Goal: Information Seeking & Learning: Learn about a topic

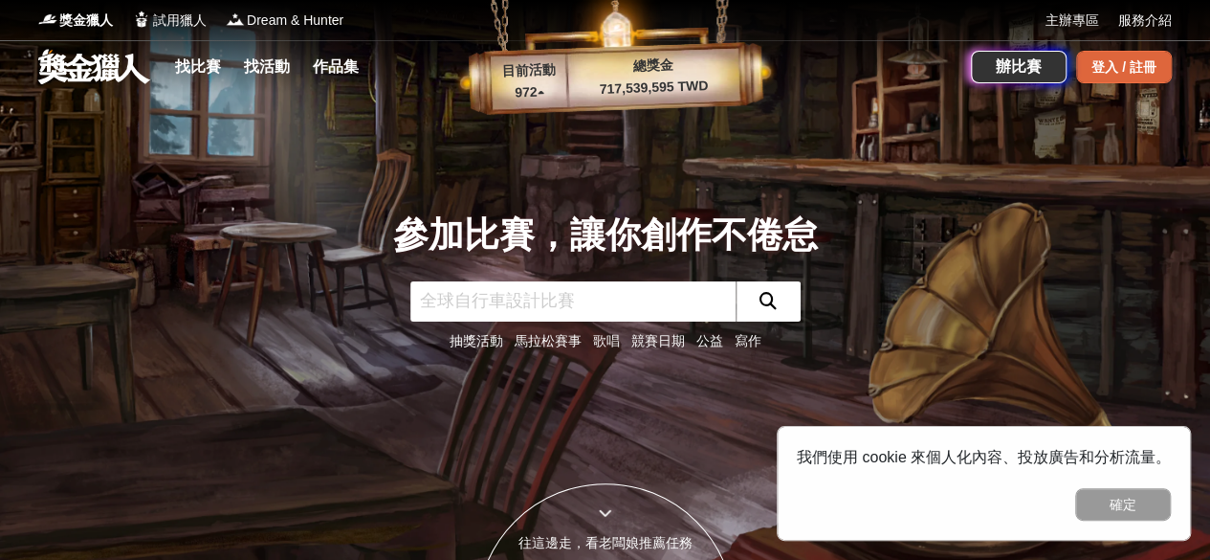
click at [1090, 64] on div "登入 / 註冊" at bounding box center [1124, 67] width 96 height 33
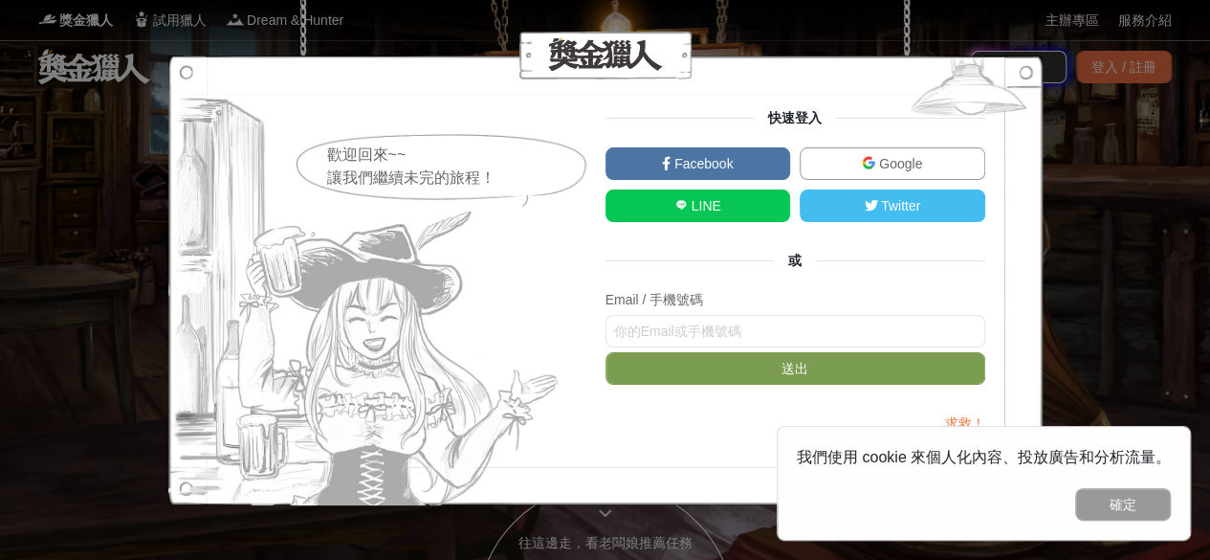
click at [930, 168] on link "Google" at bounding box center [893, 163] width 186 height 33
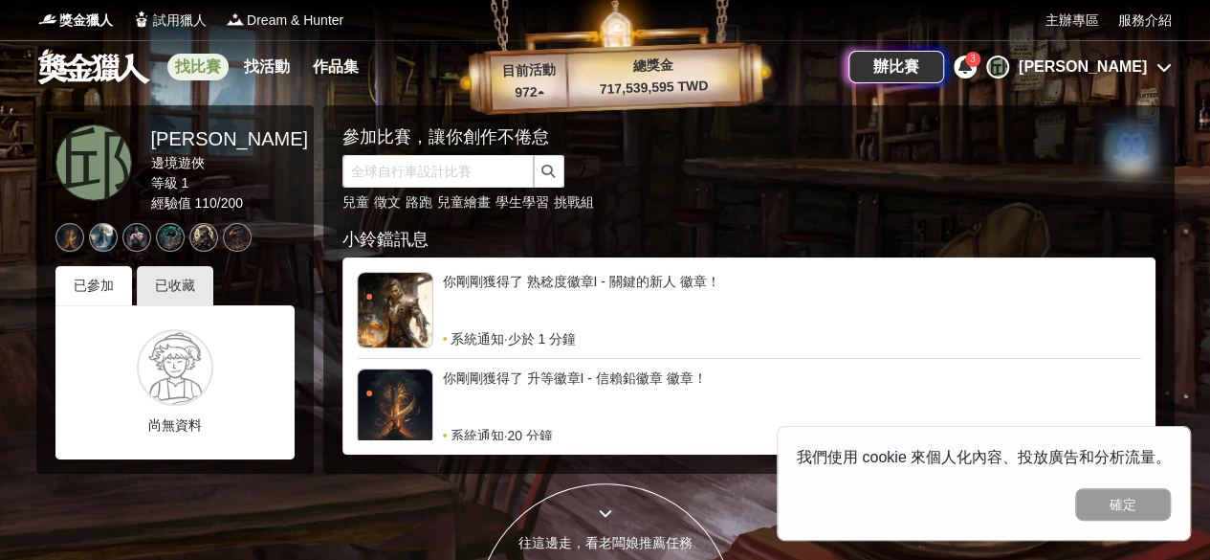
click at [205, 65] on link "找比賽" at bounding box center [197, 67] width 61 height 27
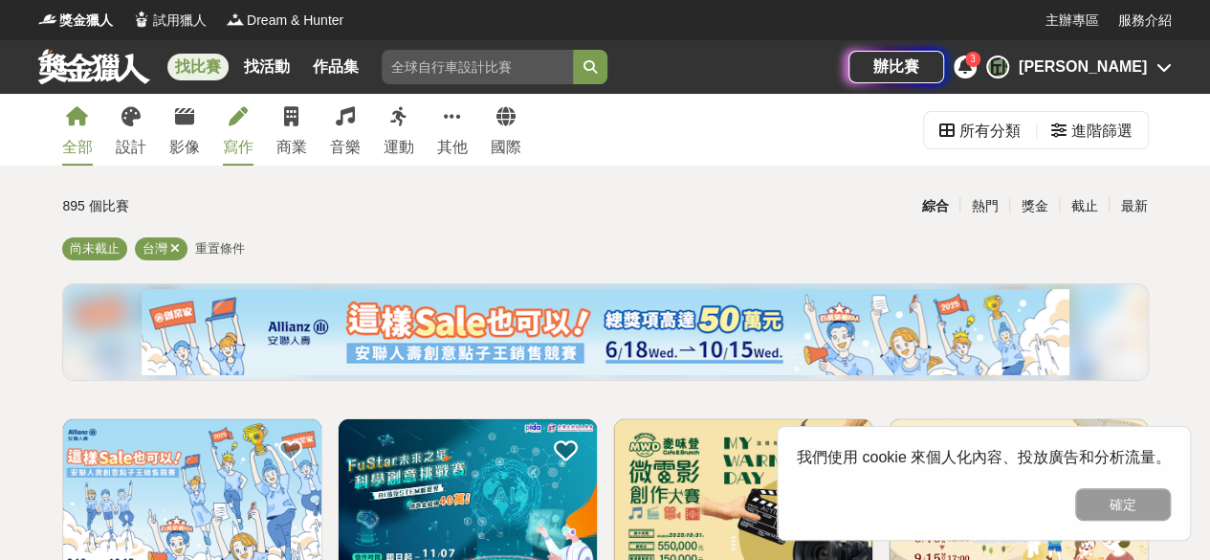
click at [237, 116] on icon at bounding box center [238, 116] width 19 height 19
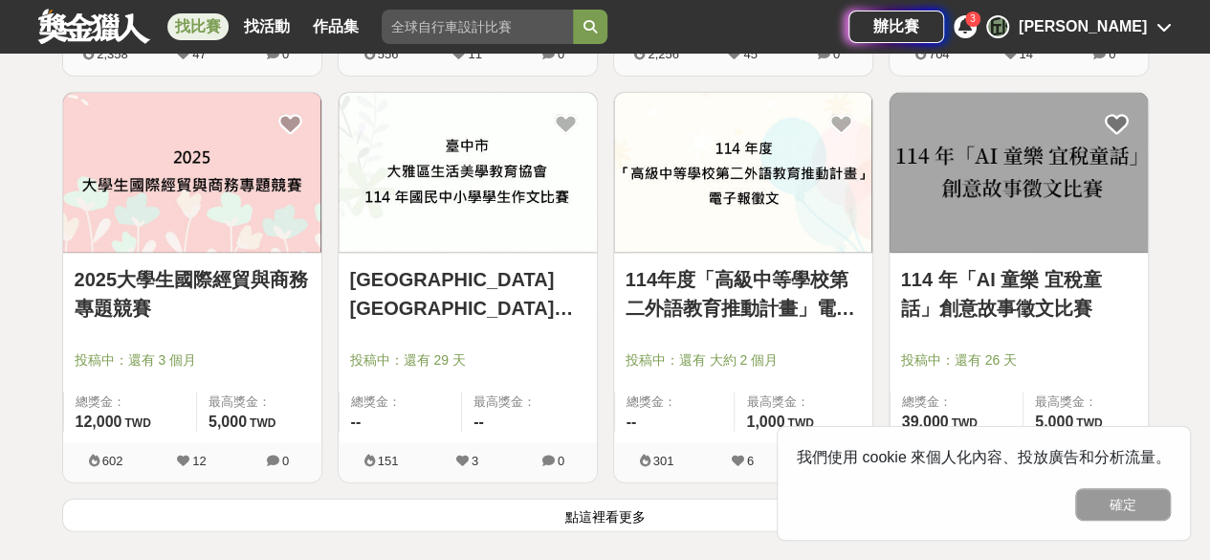
scroll to position [2391, 0]
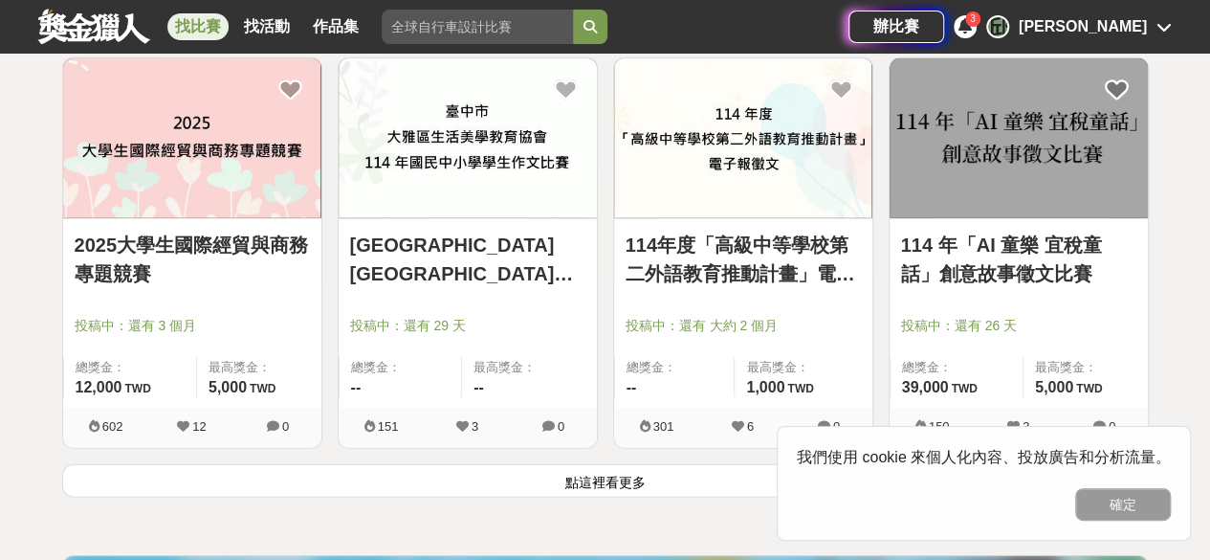
click at [673, 487] on button "點這裡看更多" at bounding box center [605, 480] width 1087 height 33
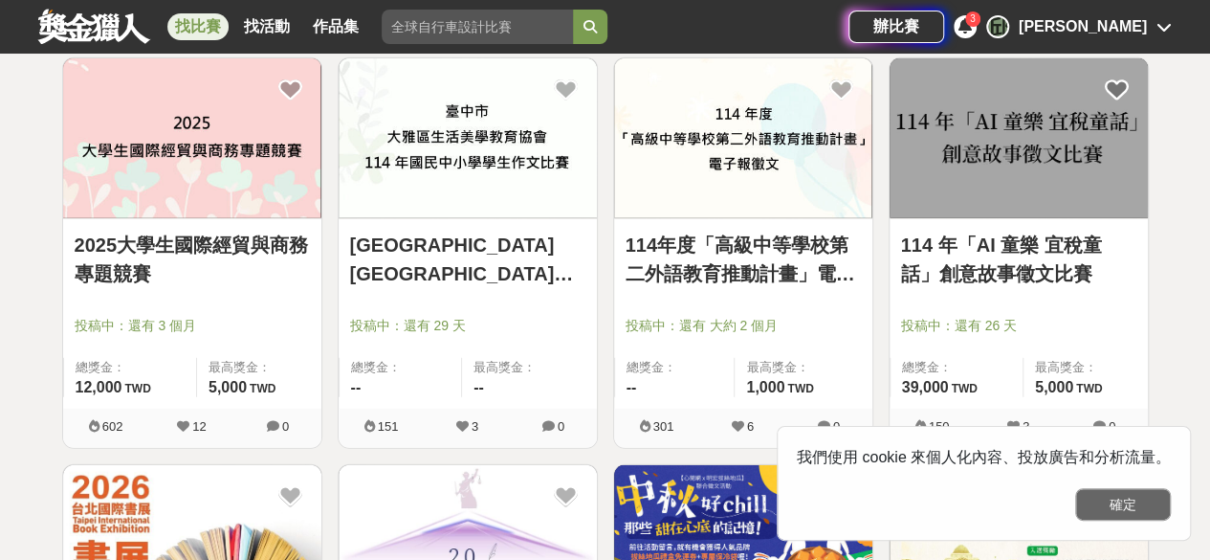
click at [1137, 500] on button "確定" at bounding box center [1123, 504] width 96 height 33
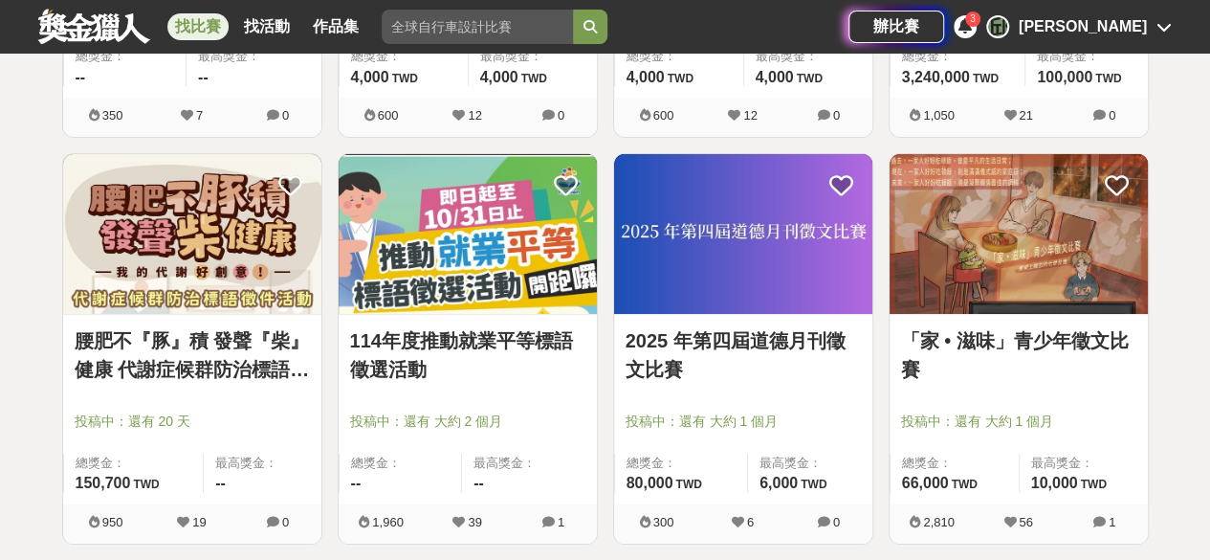
scroll to position [3539, 0]
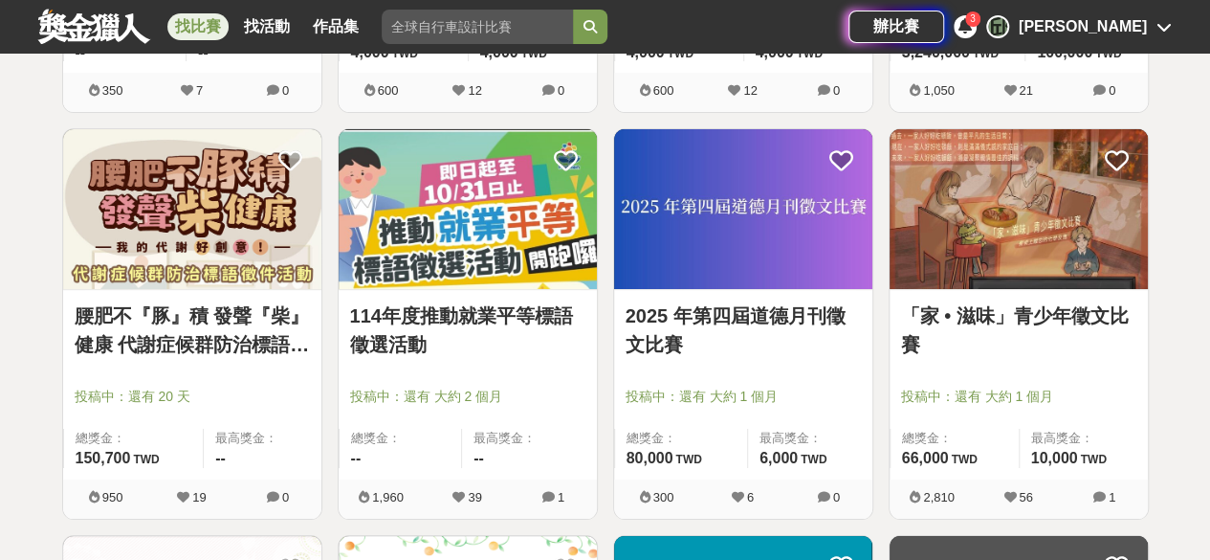
click at [546, 215] on img at bounding box center [468, 209] width 258 height 160
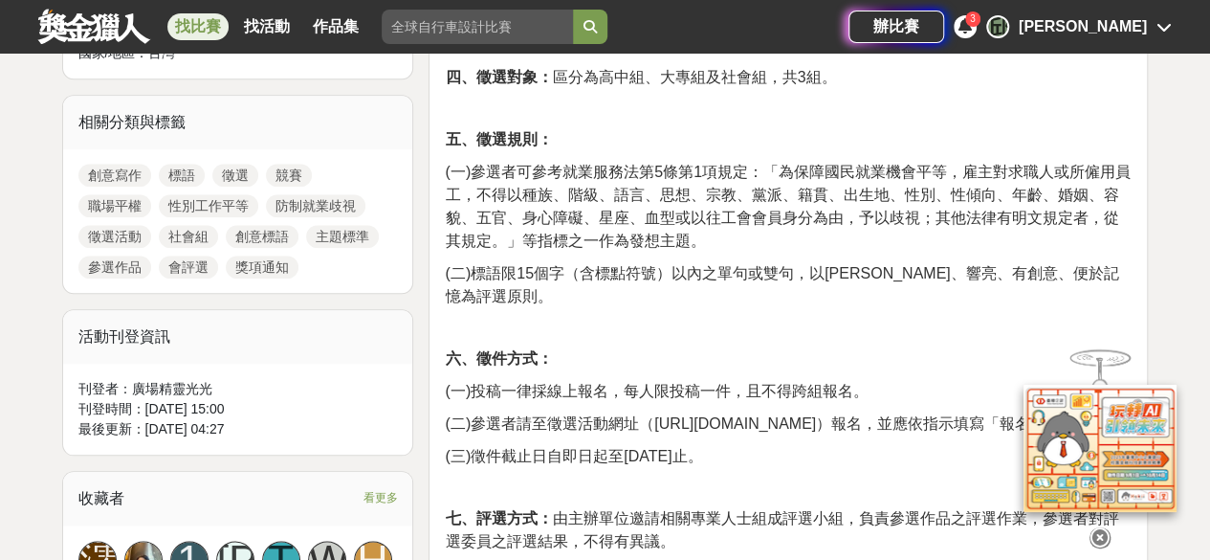
scroll to position [957, 0]
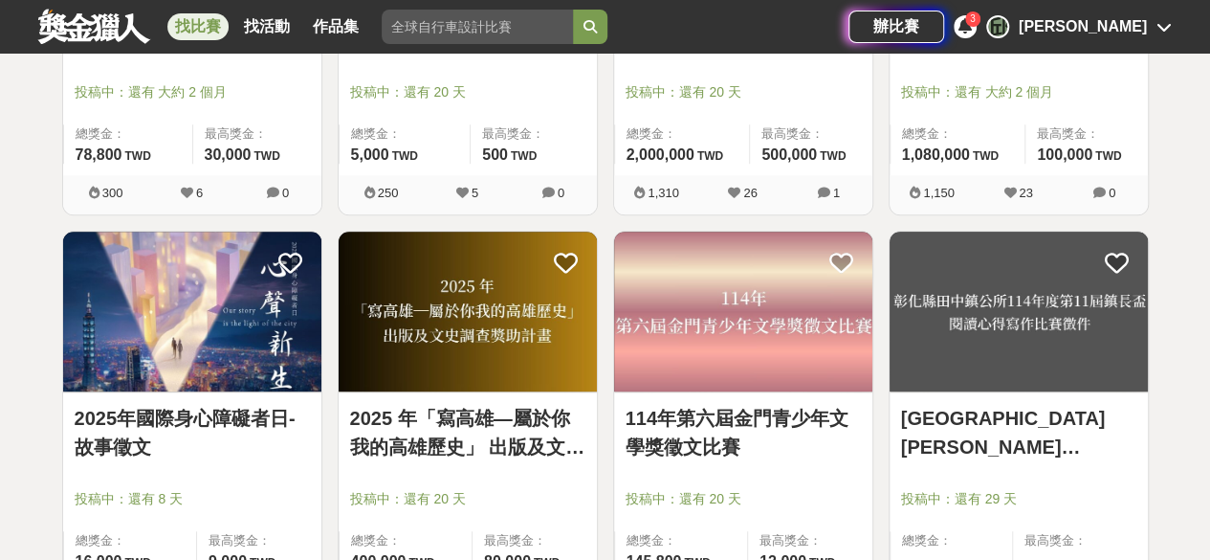
scroll to position [4305, 0]
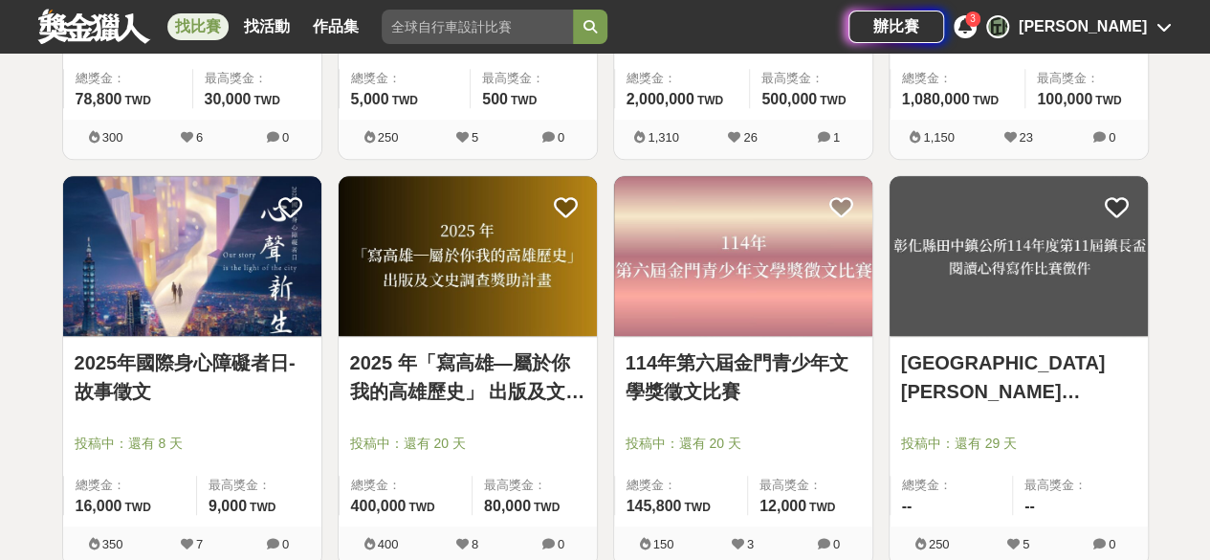
click at [237, 348] on link "2025年國際身心障礙者日-故事徵文" at bounding box center [192, 376] width 235 height 57
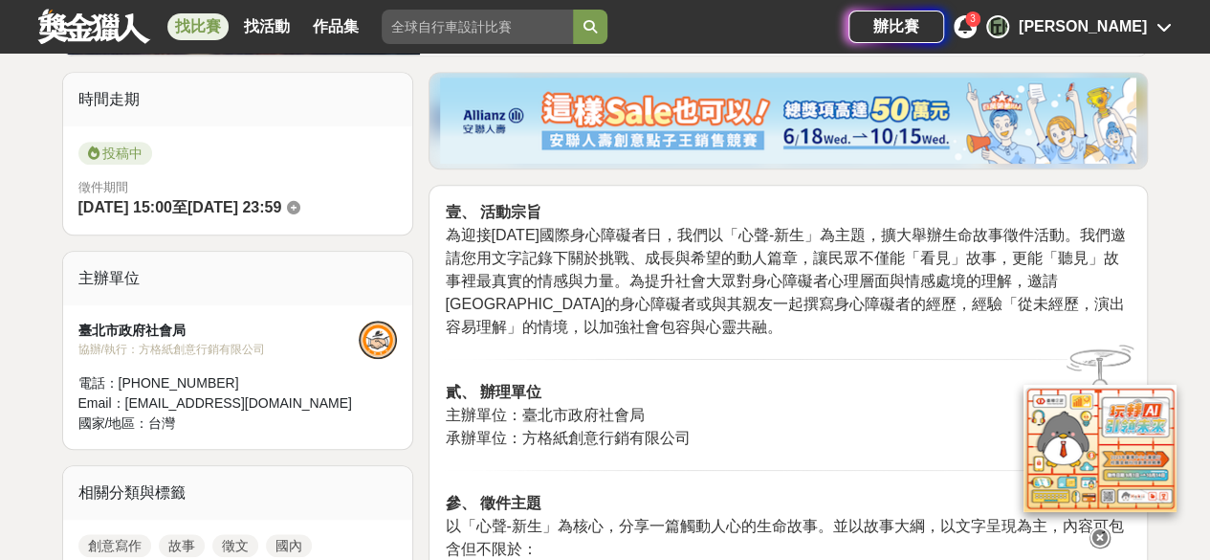
scroll to position [670, 0]
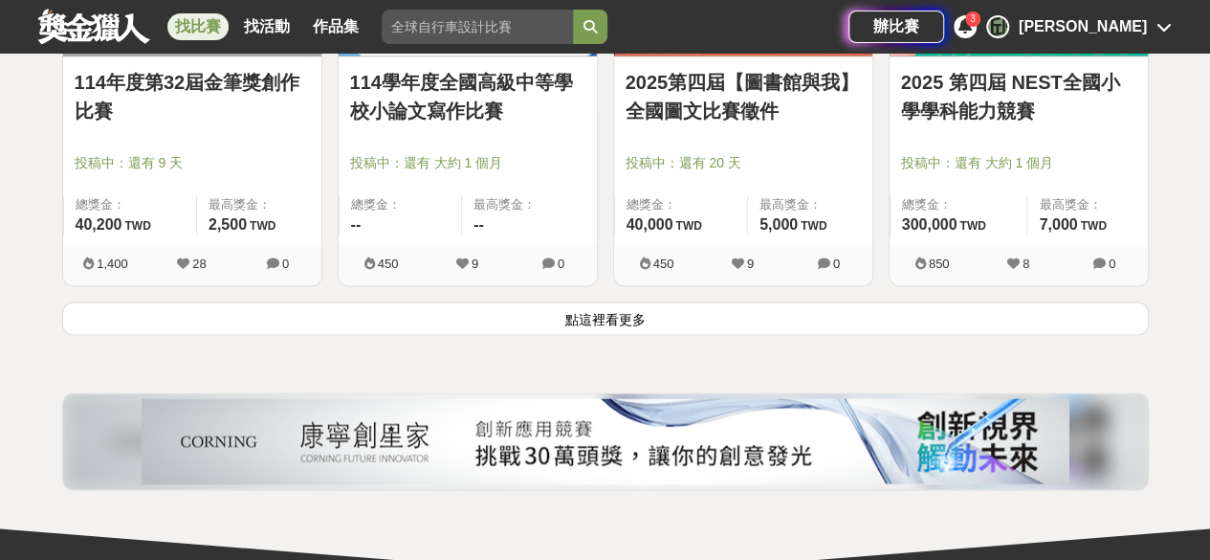
scroll to position [4879, 0]
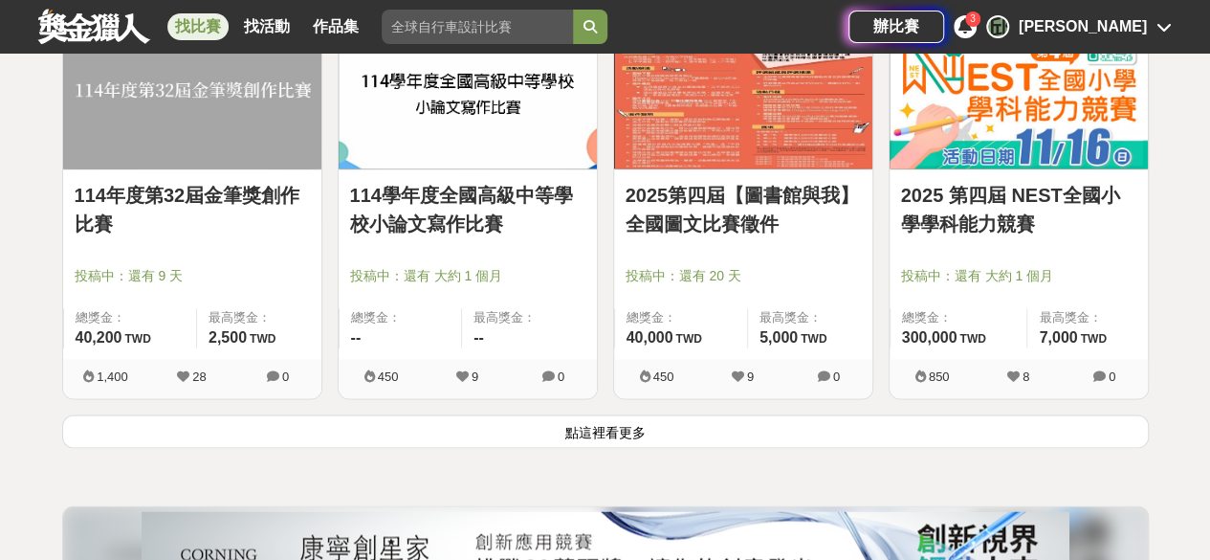
click at [637, 414] on button "點這裡看更多" at bounding box center [605, 430] width 1087 height 33
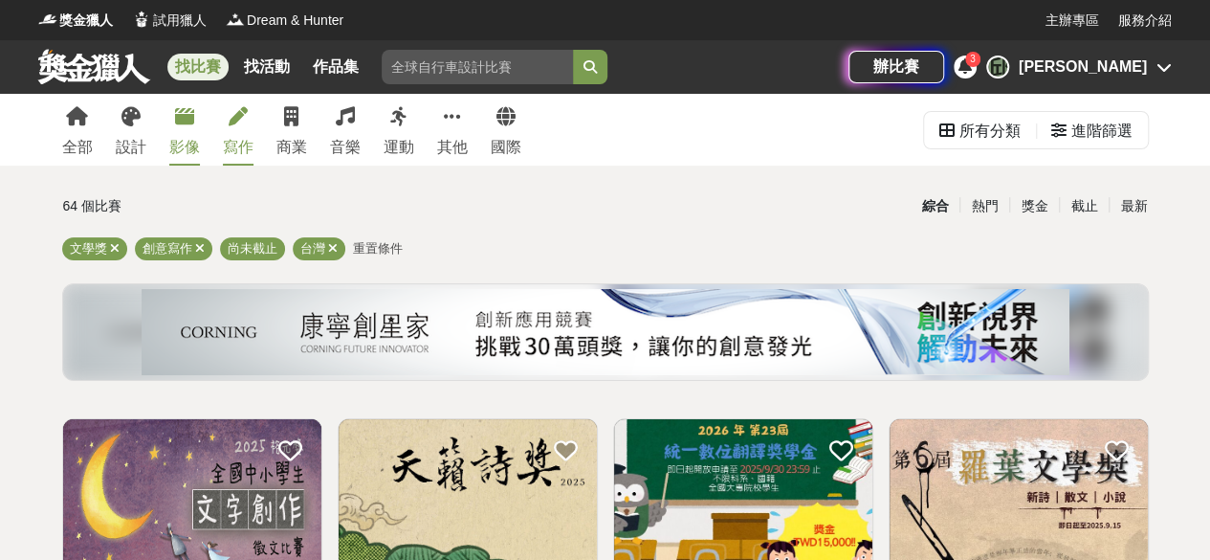
click at [184, 128] on link "影像" at bounding box center [184, 130] width 31 height 72
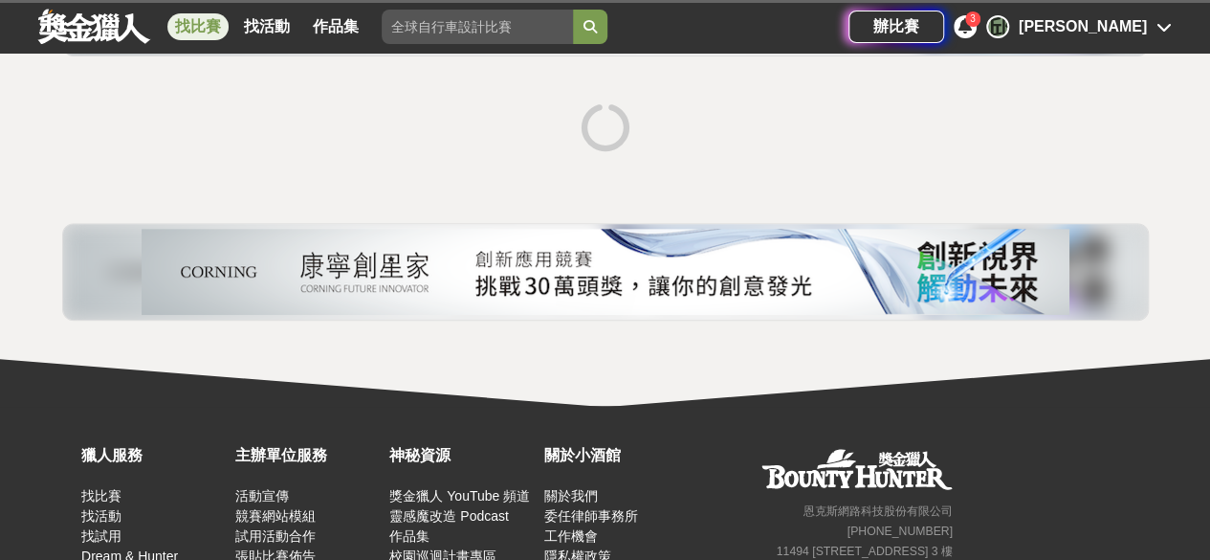
scroll to position [151, 0]
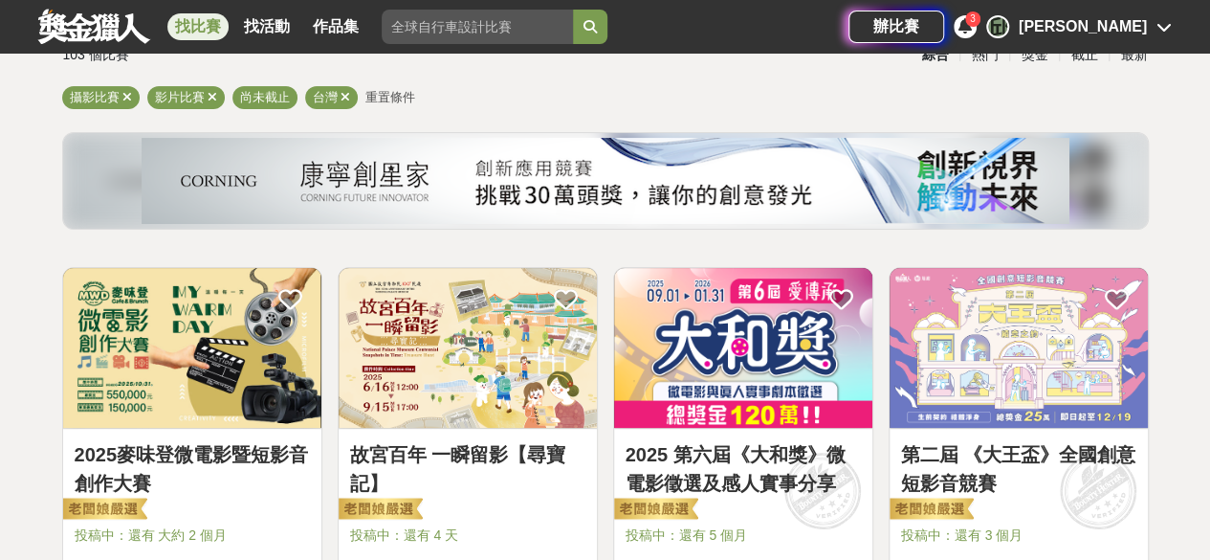
click at [453, 455] on link "故宮百年 一瞬留影【尋寶記】" at bounding box center [467, 468] width 235 height 57
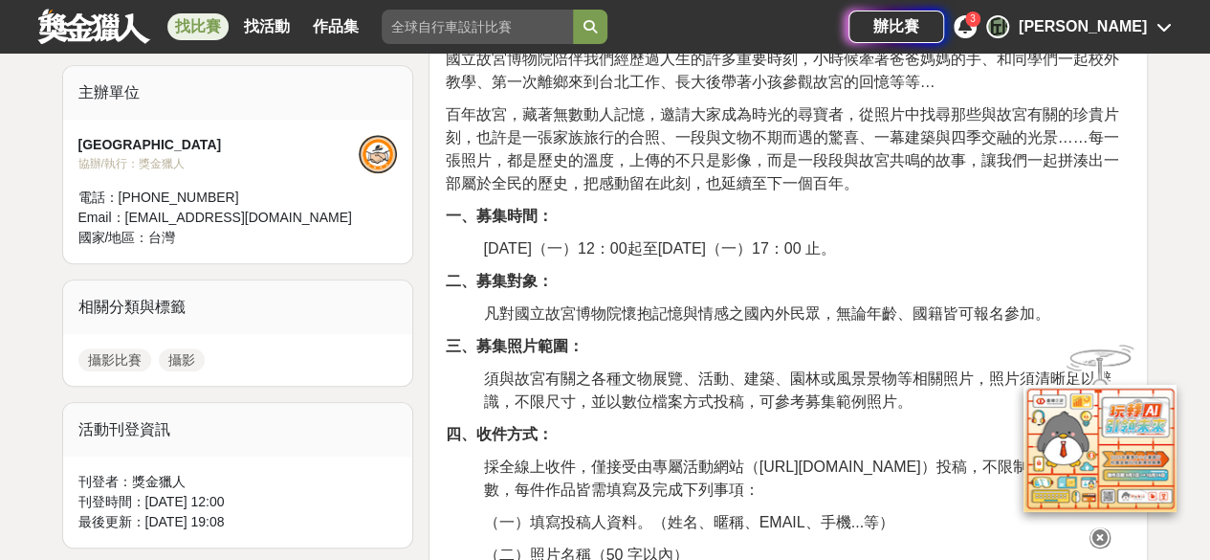
scroll to position [670, 0]
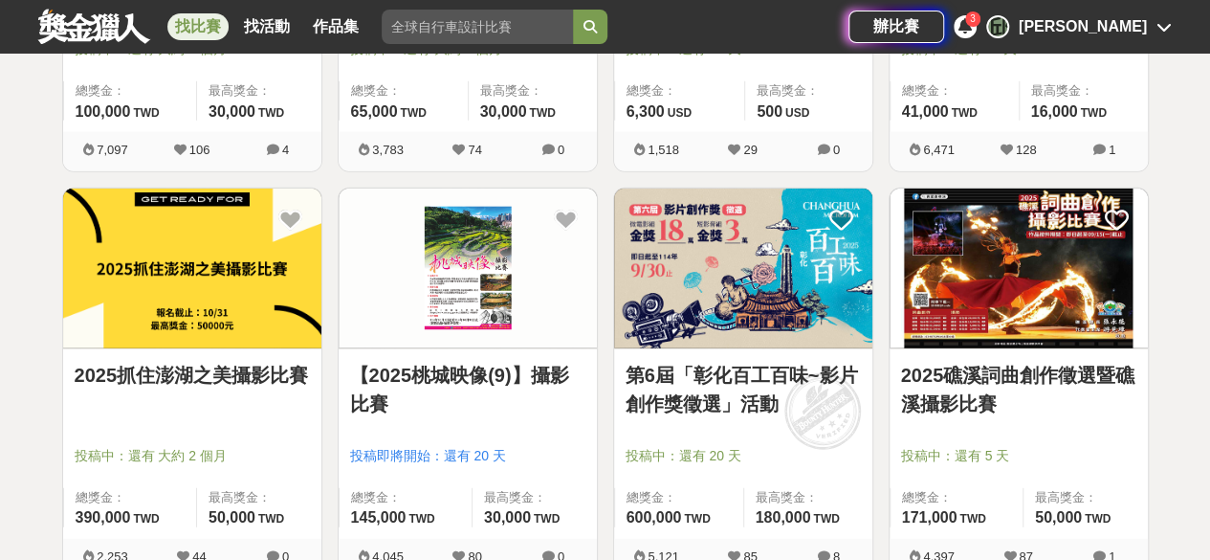
scroll to position [2351, 0]
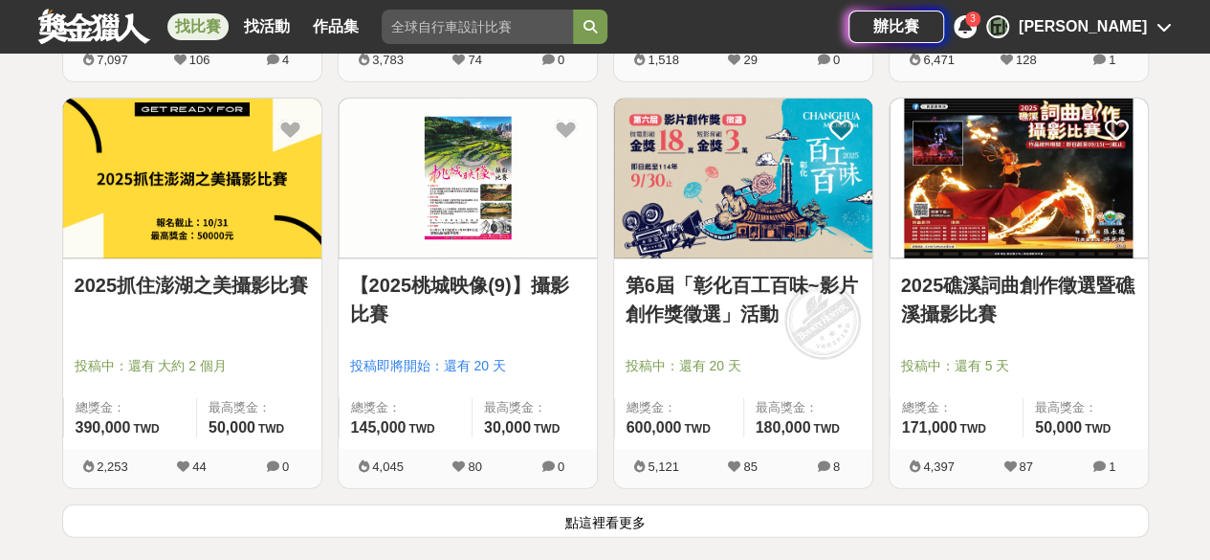
click at [622, 504] on button "點這裡看更多" at bounding box center [605, 520] width 1087 height 33
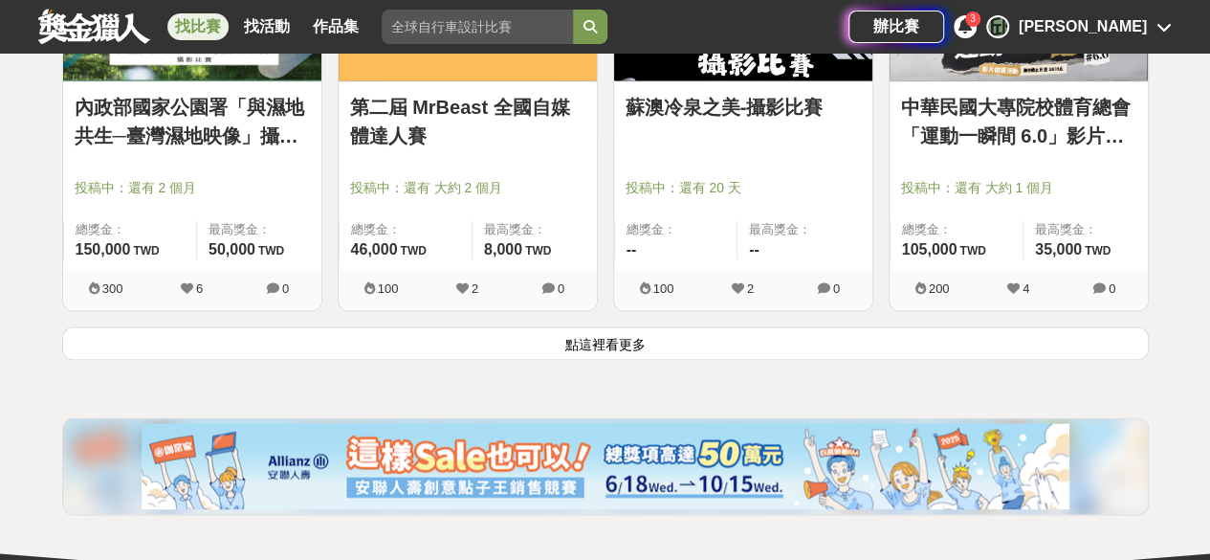
scroll to position [5125, 0]
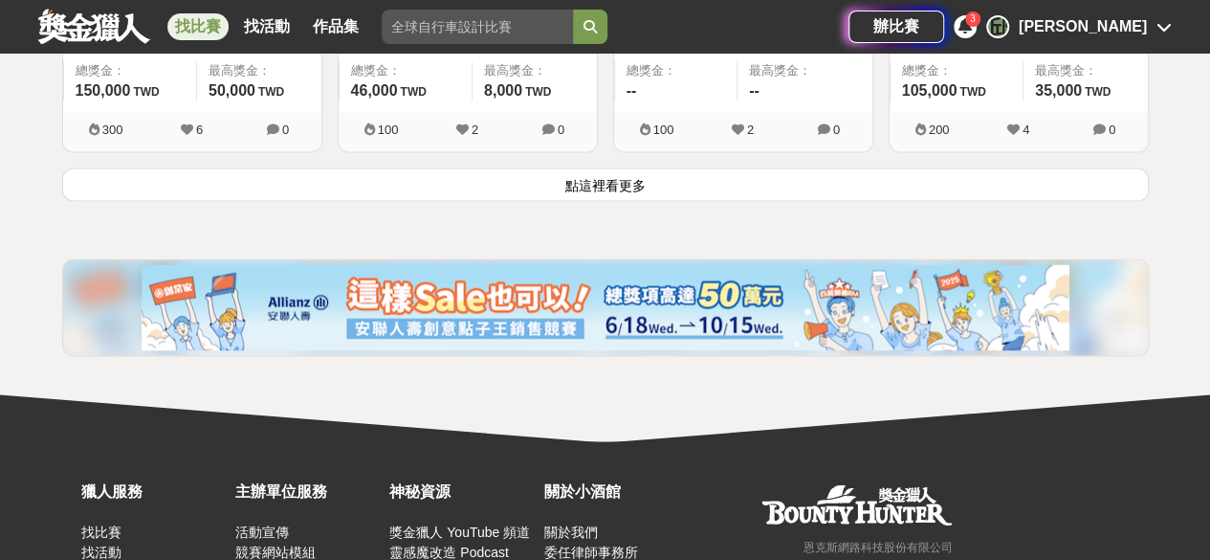
click at [556, 179] on button "點這裡看更多" at bounding box center [605, 183] width 1087 height 33
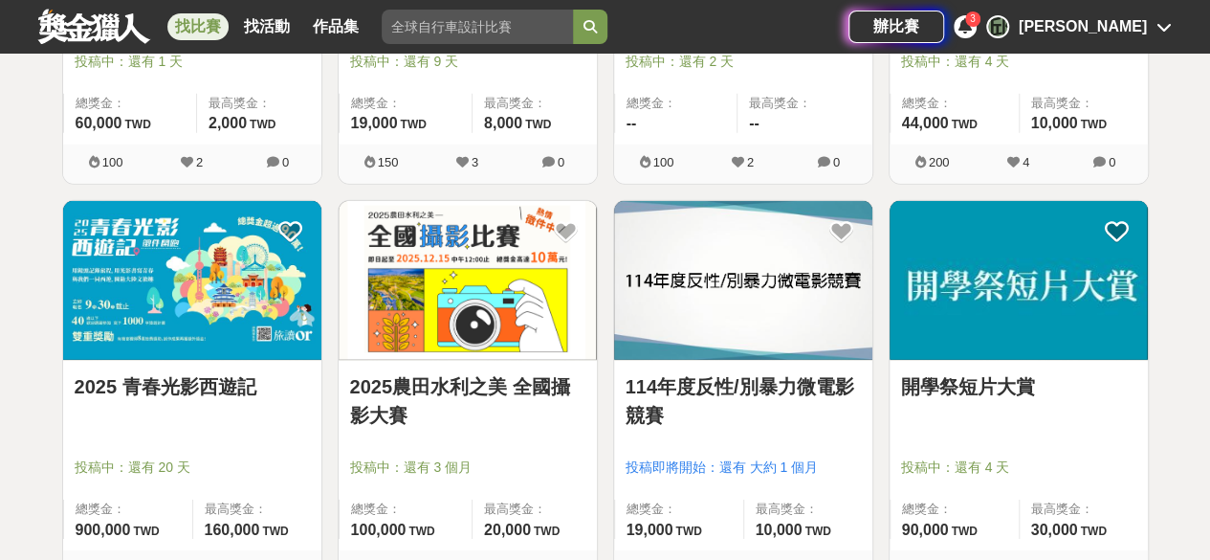
scroll to position [6369, 0]
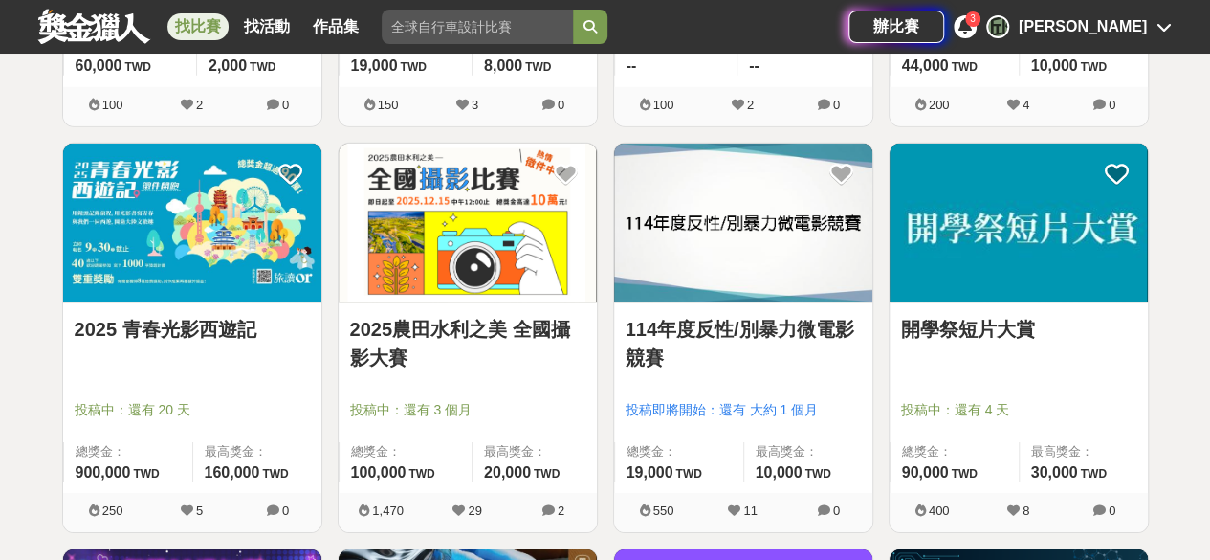
click at [446, 324] on link "2025農田水利之美 全國攝影大賽" at bounding box center [467, 343] width 235 height 57
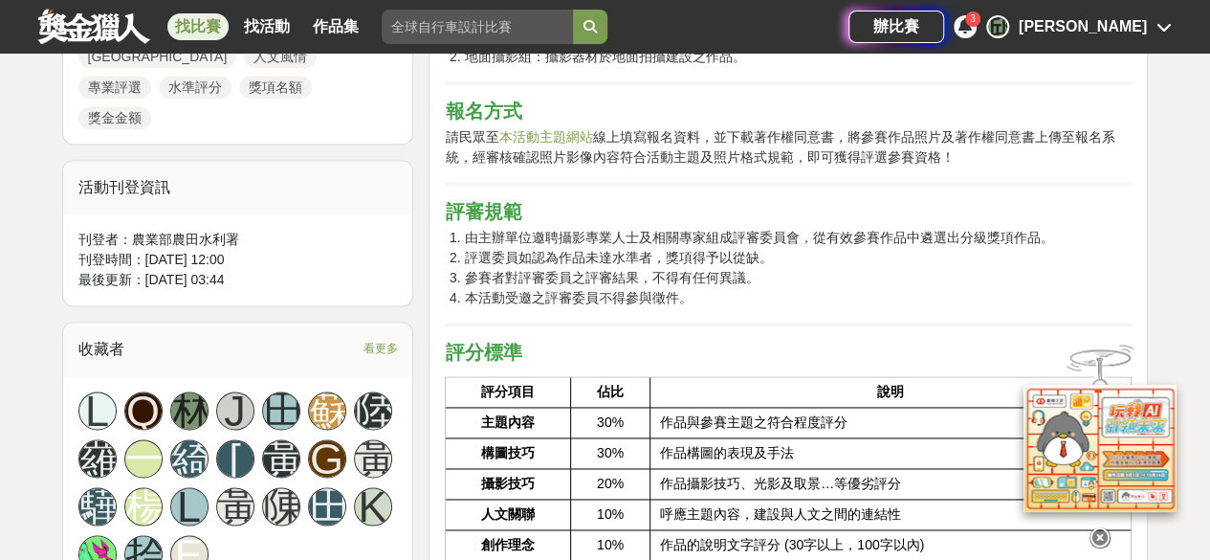
scroll to position [1339, 0]
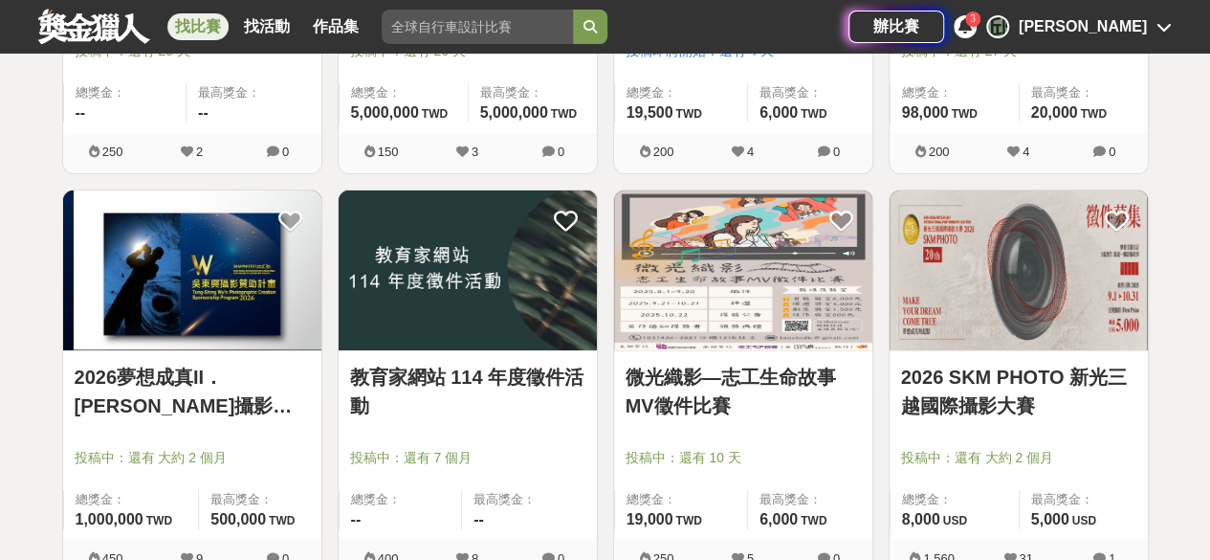
scroll to position [7230, 0]
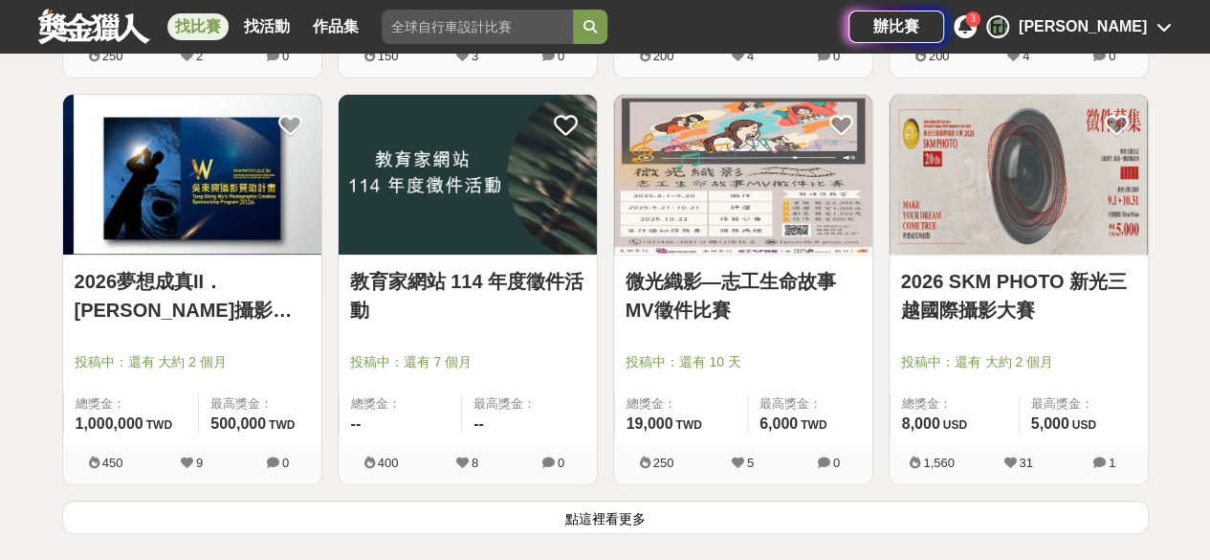
click at [653, 507] on button "點這裡看更多" at bounding box center [605, 516] width 1087 height 33
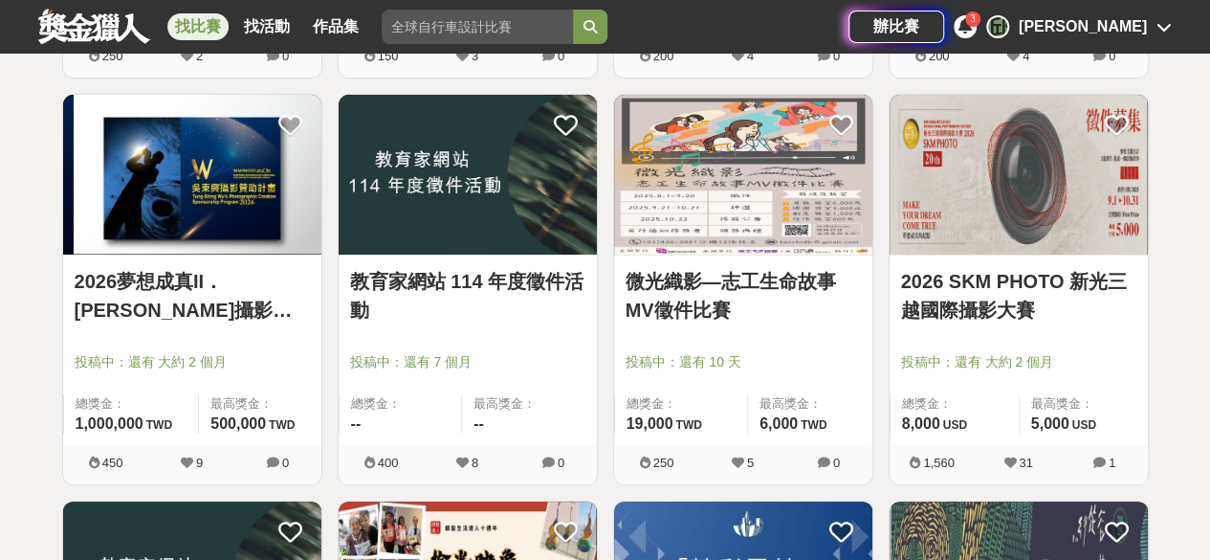
click at [723, 299] on link "微光織影—志工生命故事MV徵件比賽" at bounding box center [743, 295] width 235 height 57
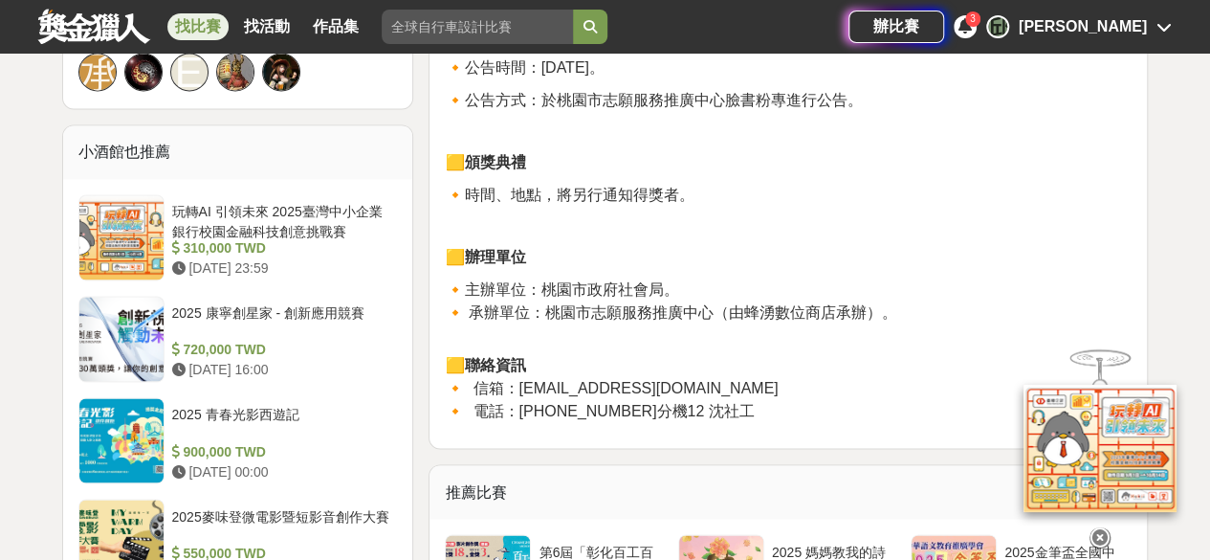
scroll to position [1435, 0]
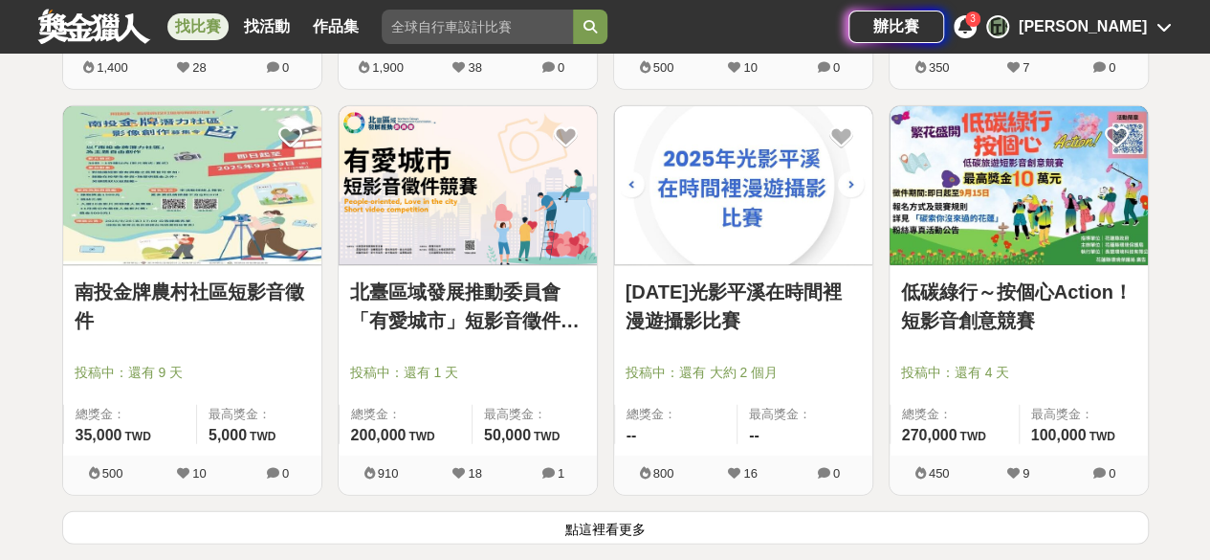
scroll to position [9717, 0]
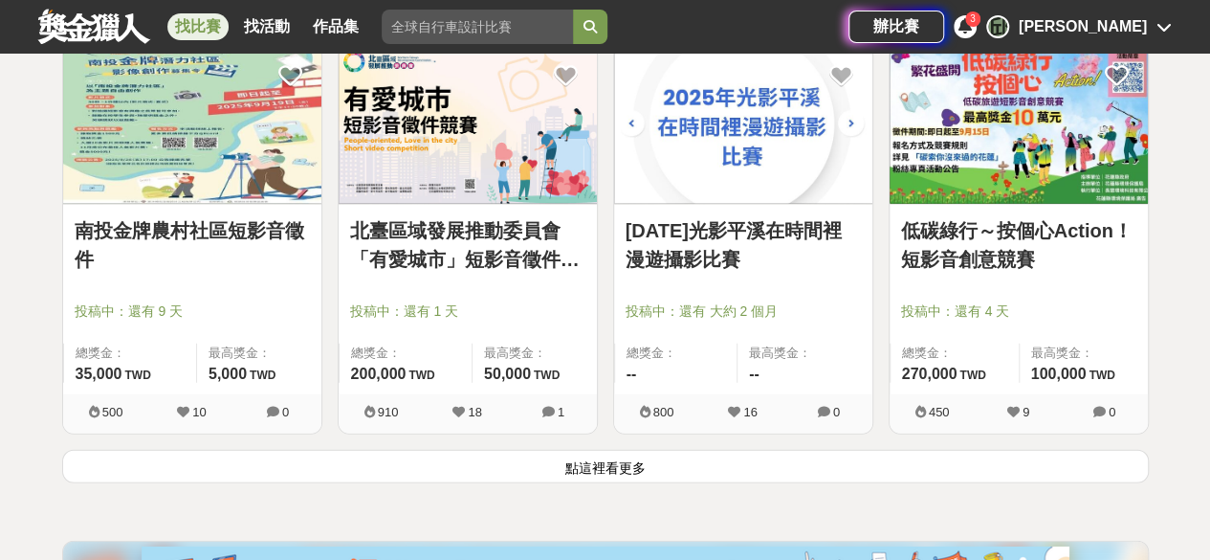
click at [680, 452] on button "點這裡看更多" at bounding box center [605, 466] width 1087 height 33
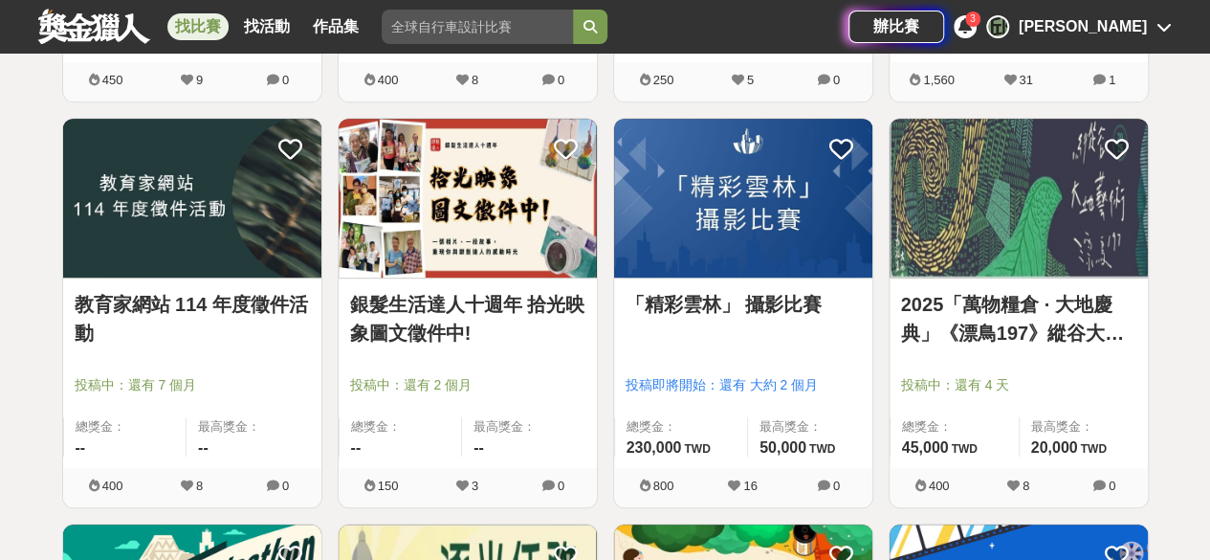
scroll to position [7230, 0]
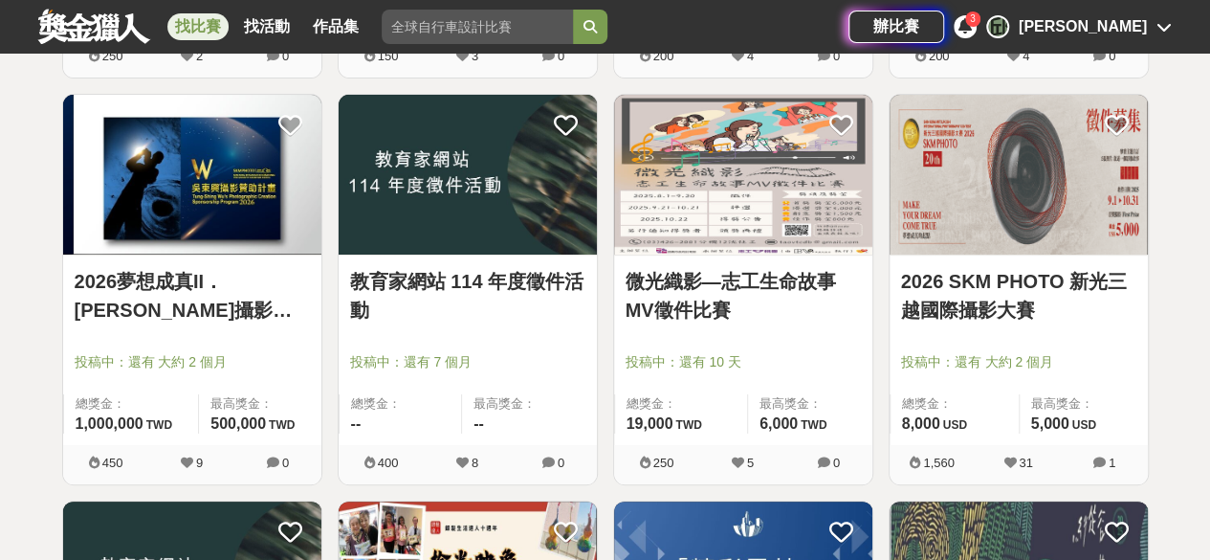
click at [976, 22] on span "3" at bounding box center [973, 18] width 6 height 11
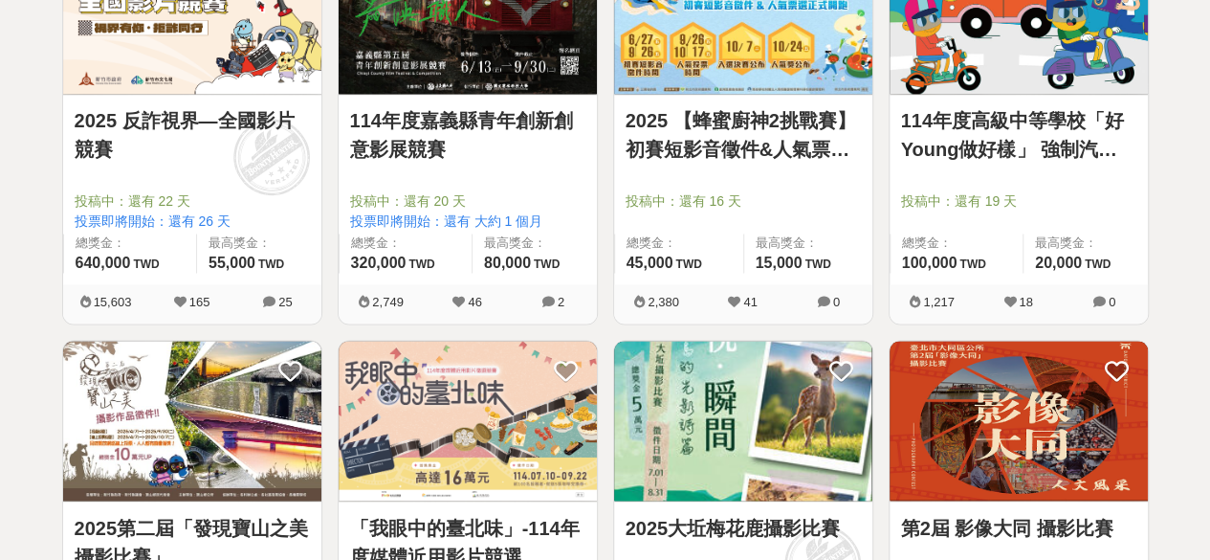
scroll to position [0, 0]
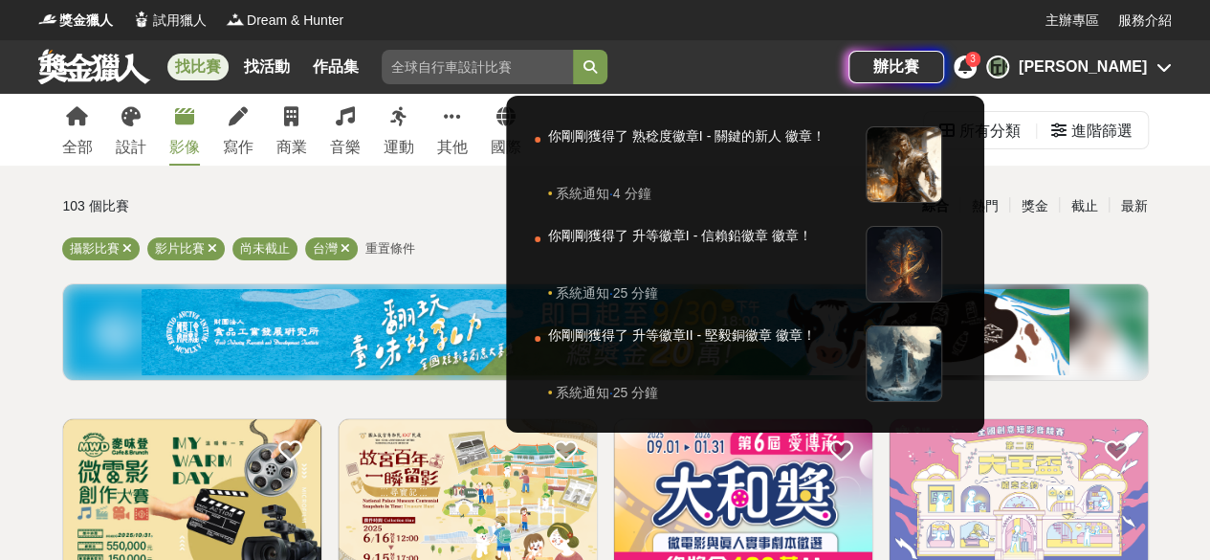
click at [516, 212] on div at bounding box center [605, 280] width 1210 height 560
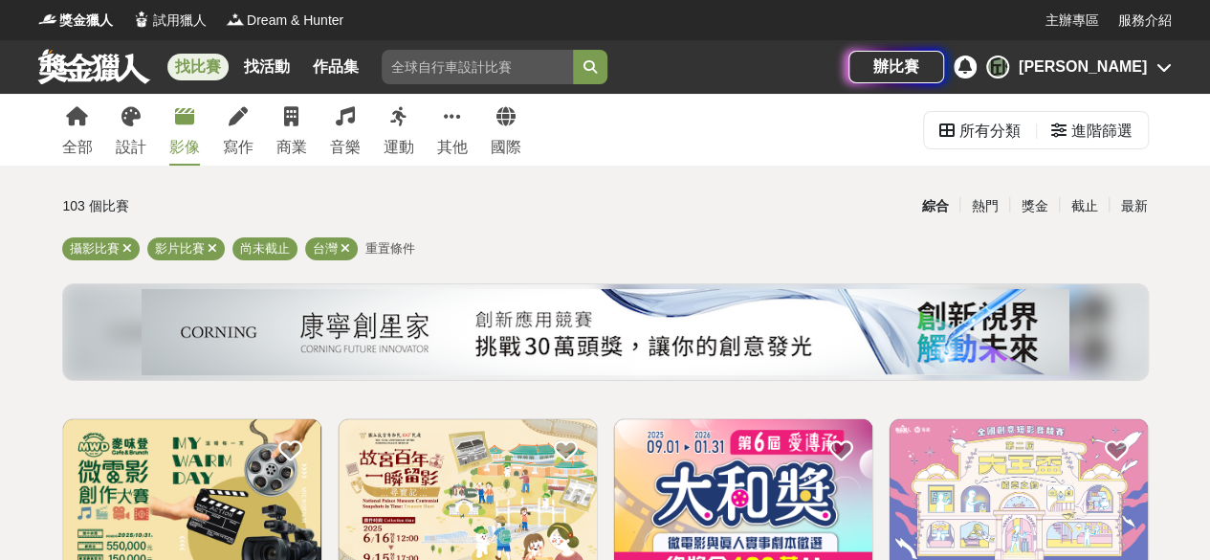
click at [145, 135] on div "全部 設計 影像 寫作 商業 音樂 運動 其他 國際" at bounding box center [292, 130] width 482 height 72
click at [132, 127] on link "設計" at bounding box center [131, 130] width 31 height 72
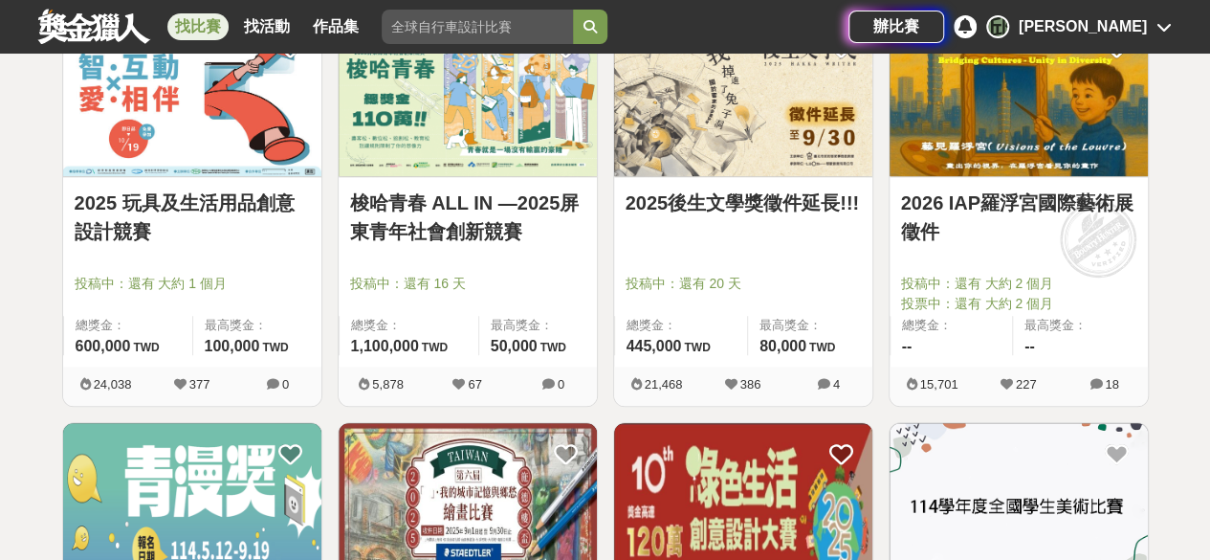
scroll to position [765, 0]
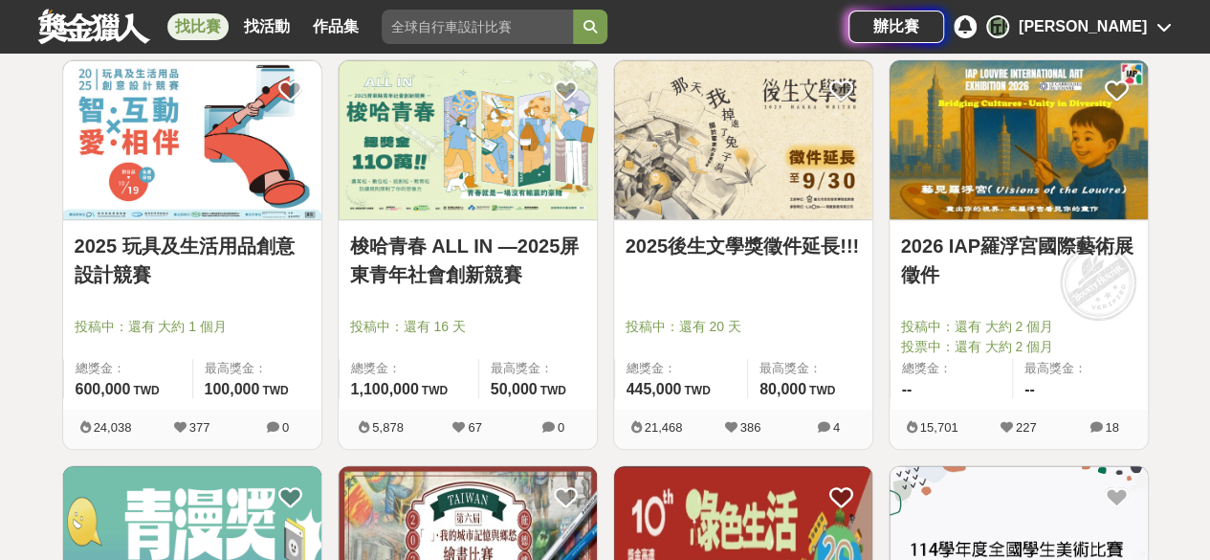
click at [470, 264] on link "梭哈青春 ALL IN —2025屏東青年社會創新競賽" at bounding box center [467, 259] width 235 height 57
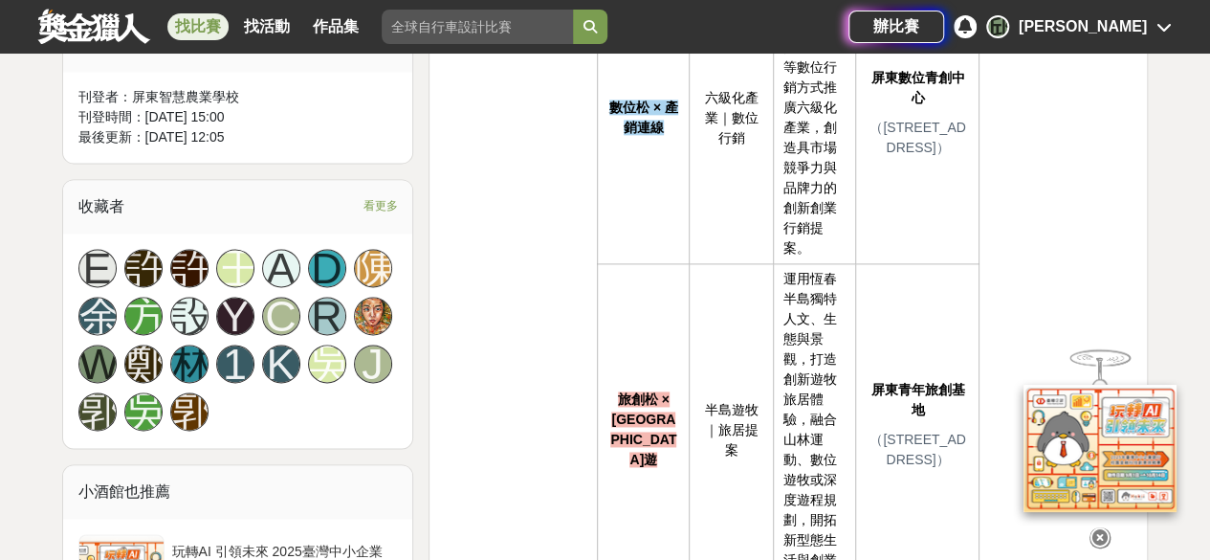
scroll to position [1244, 0]
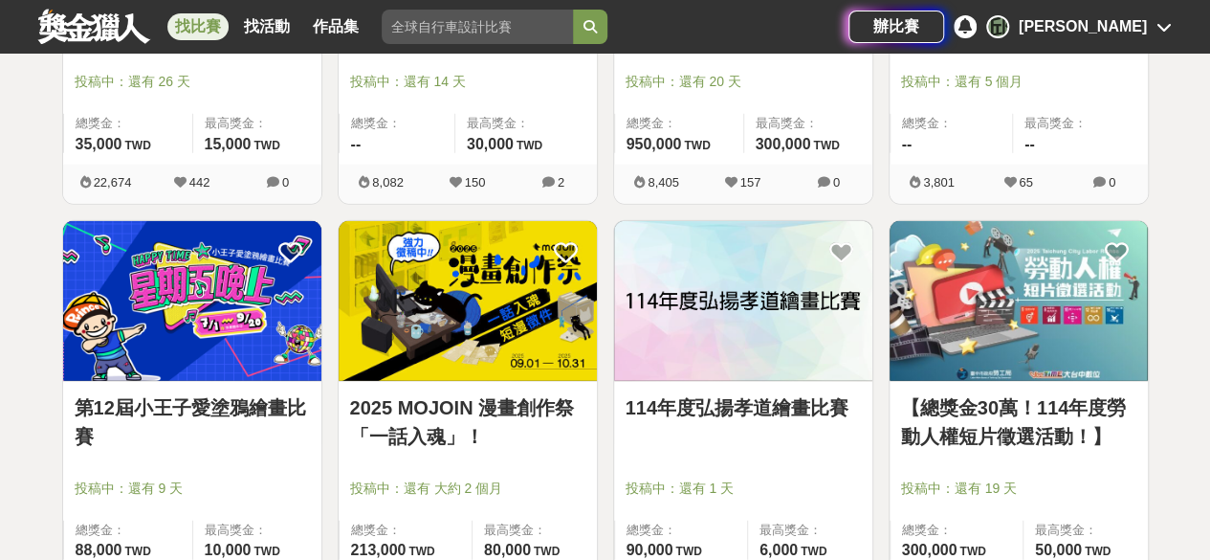
scroll to position [2259, 0]
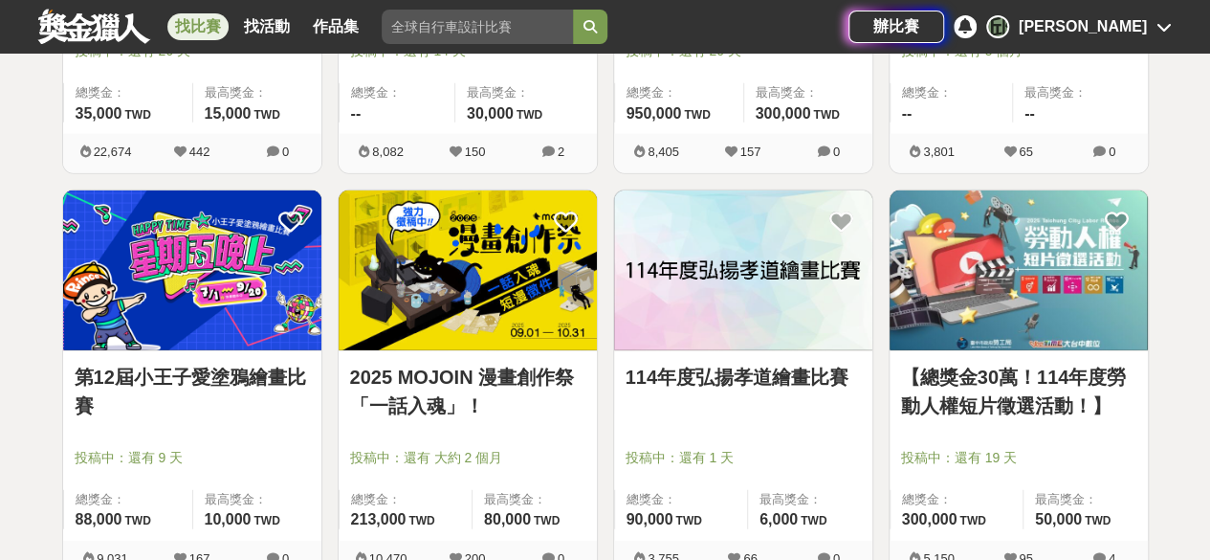
click at [1004, 394] on link "【總獎金30萬！114年度勞動人權短片徵選活動！】" at bounding box center [1018, 391] width 235 height 57
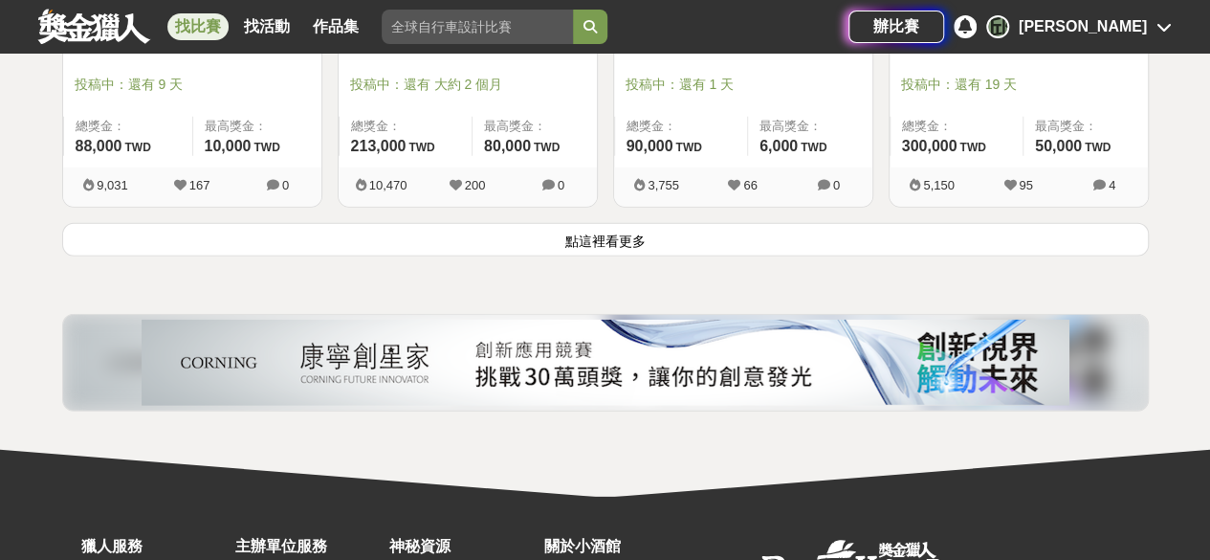
scroll to position [2546, 0]
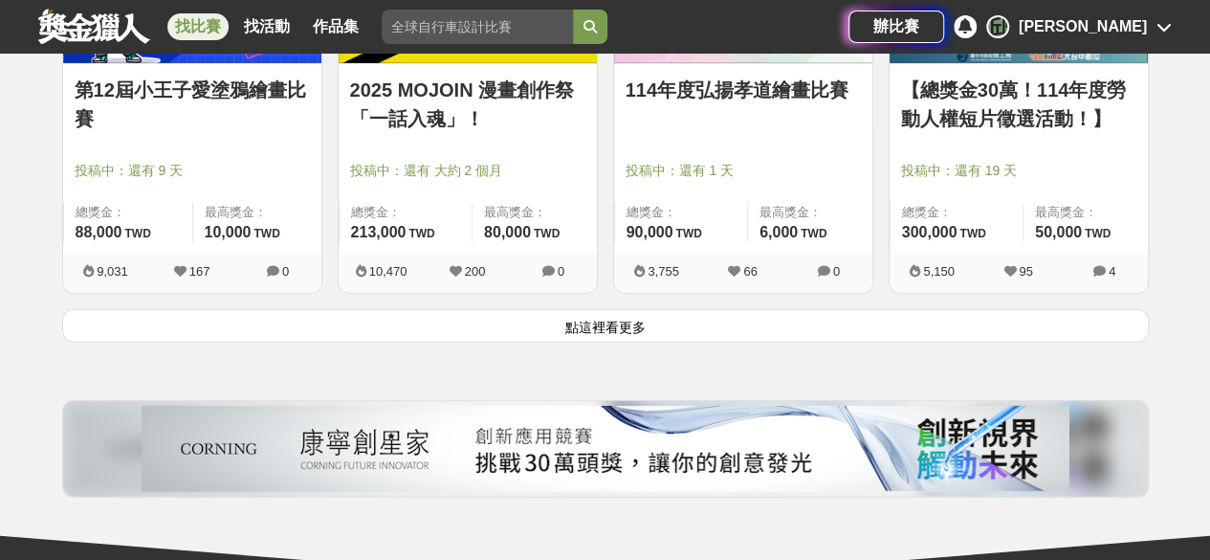
click at [589, 318] on button "點這裡看更多" at bounding box center [605, 325] width 1087 height 33
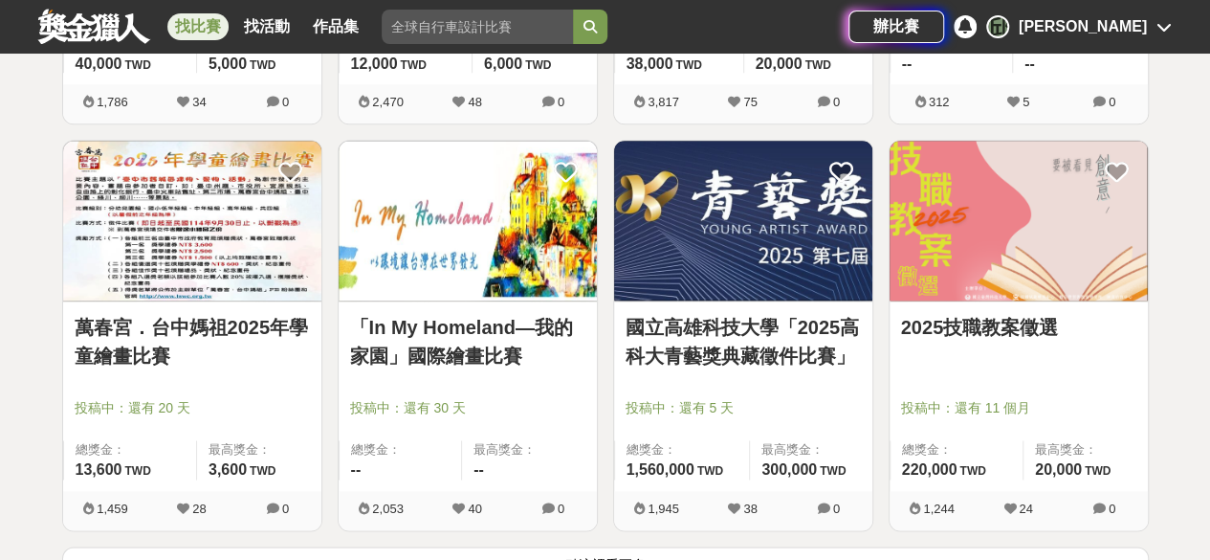
scroll to position [5033, 0]
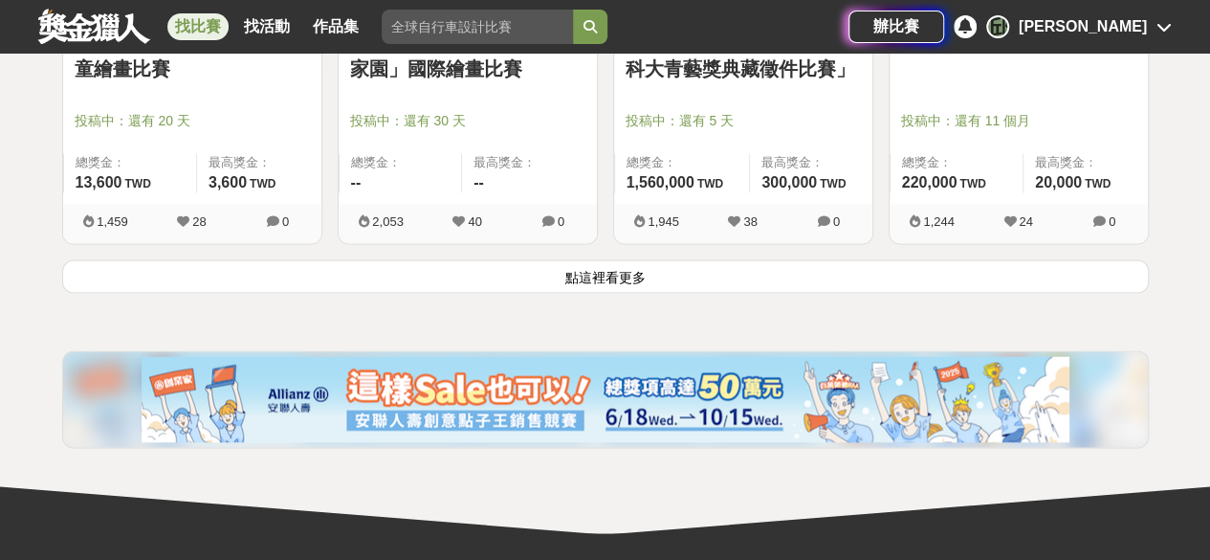
click at [746, 272] on button "點這裡看更多" at bounding box center [605, 275] width 1087 height 33
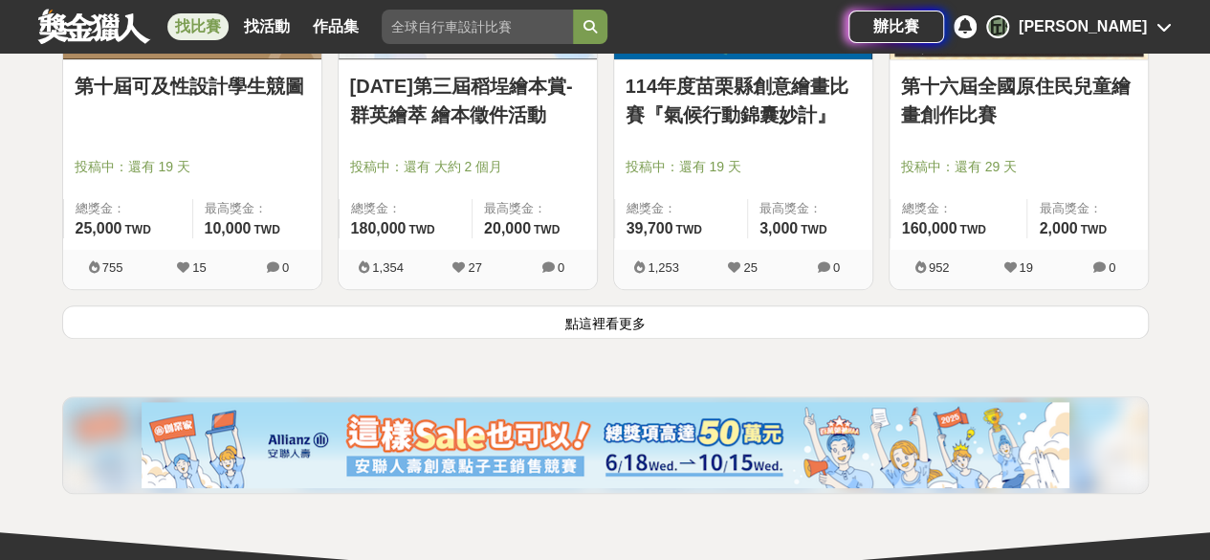
scroll to position [7521, 0]
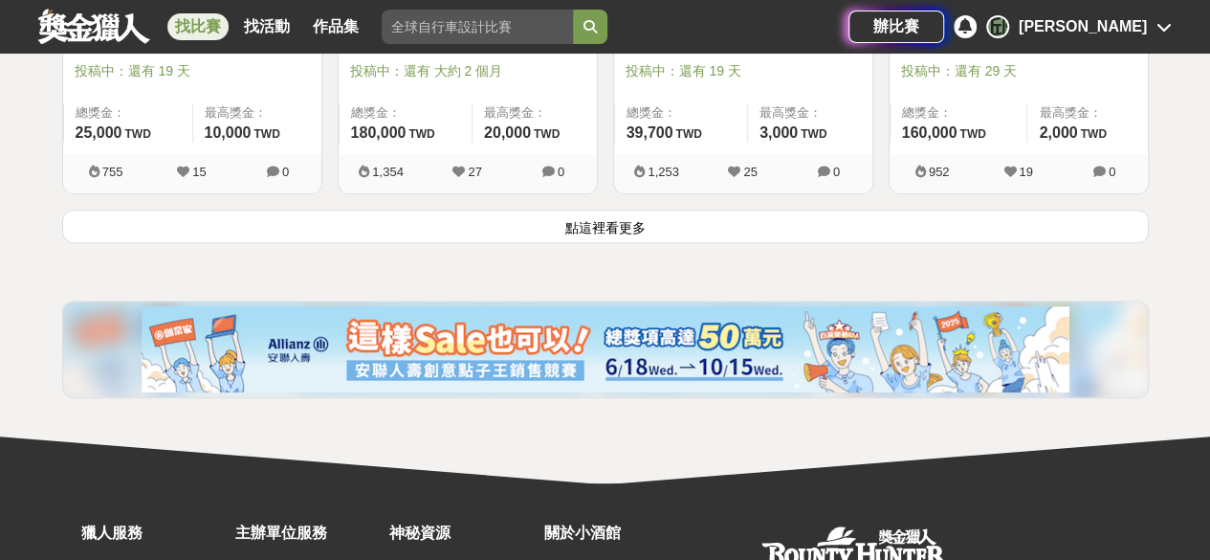
click at [652, 209] on button "點這裡看更多" at bounding box center [605, 225] width 1087 height 33
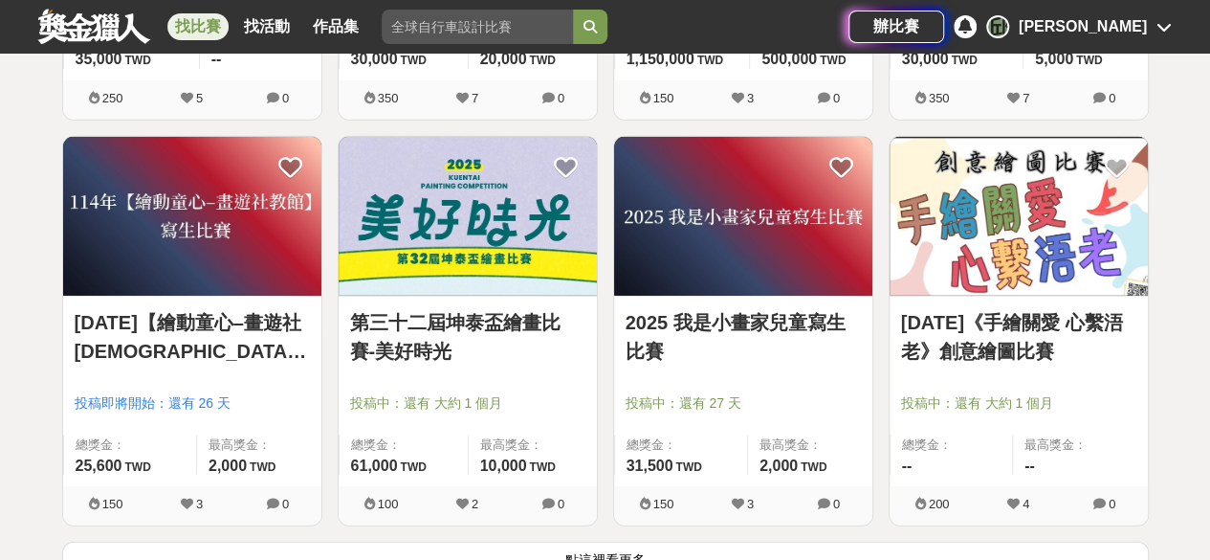
scroll to position [9721, 0]
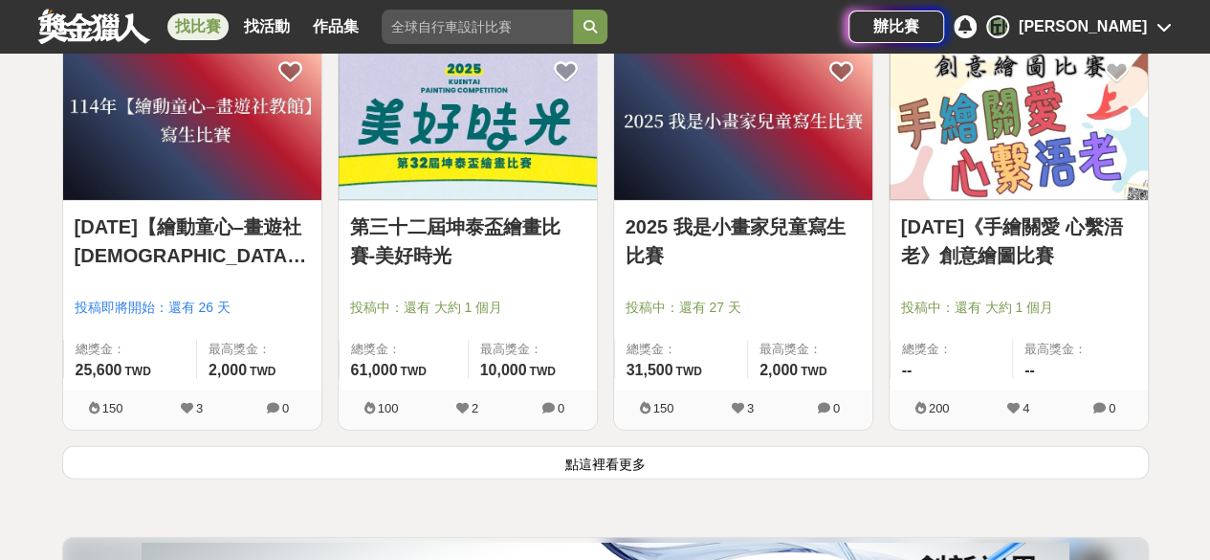
click at [728, 446] on button "點這裡看更多" at bounding box center [605, 462] width 1087 height 33
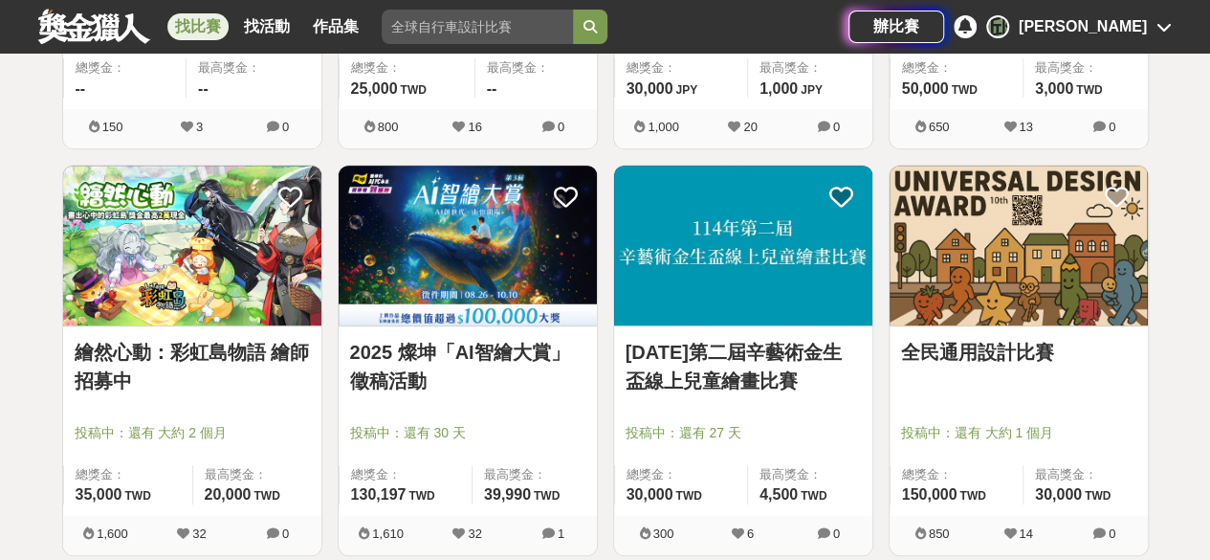
scroll to position [11251, 0]
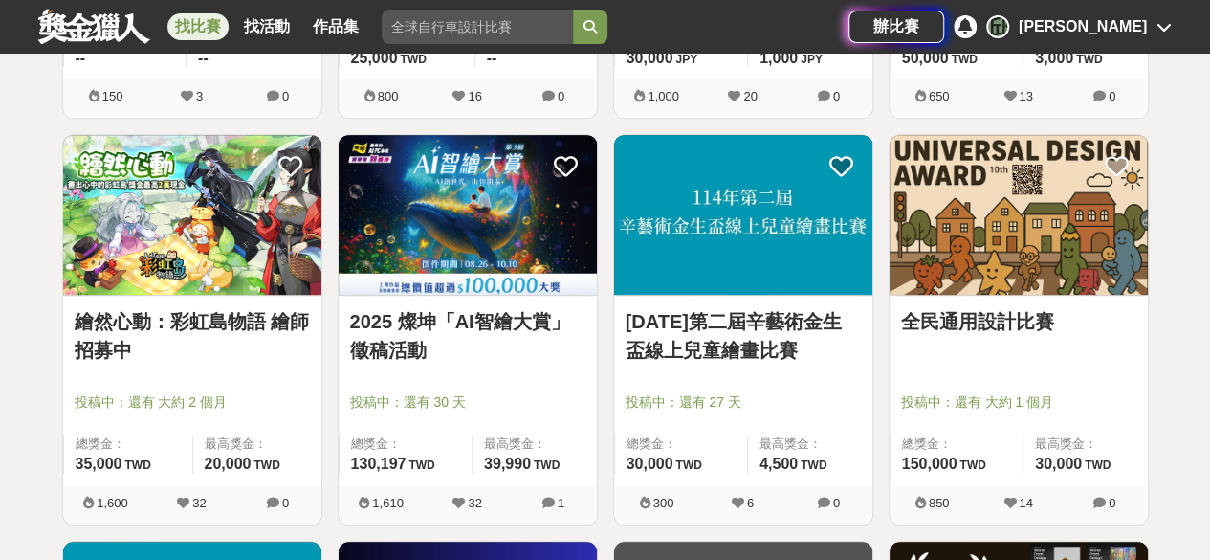
click at [950, 307] on link "全民通用設計比賽" at bounding box center [1018, 321] width 235 height 29
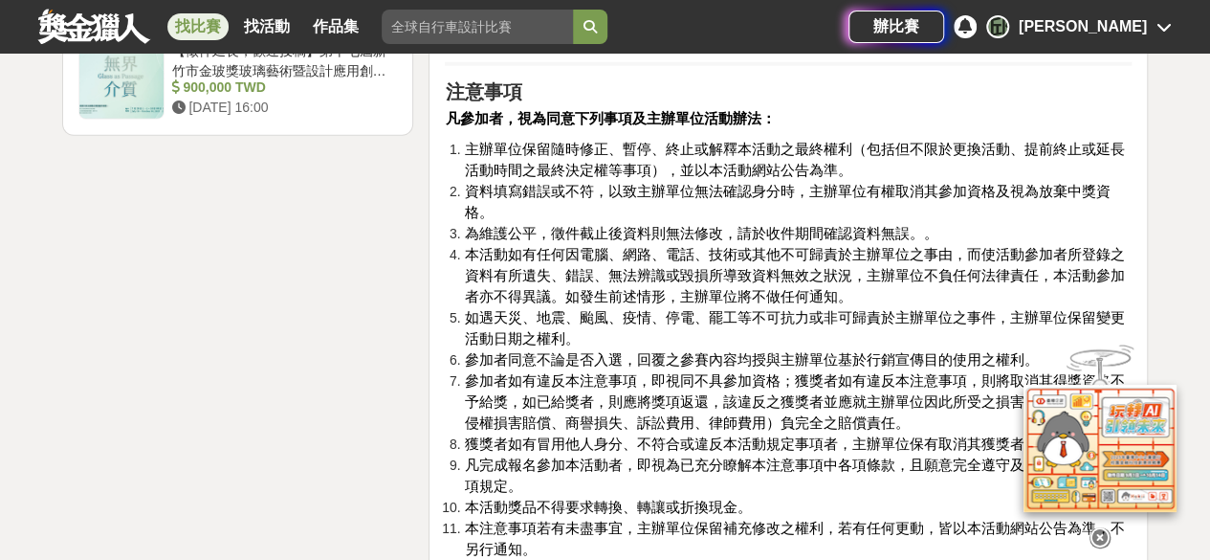
scroll to position [2870, 0]
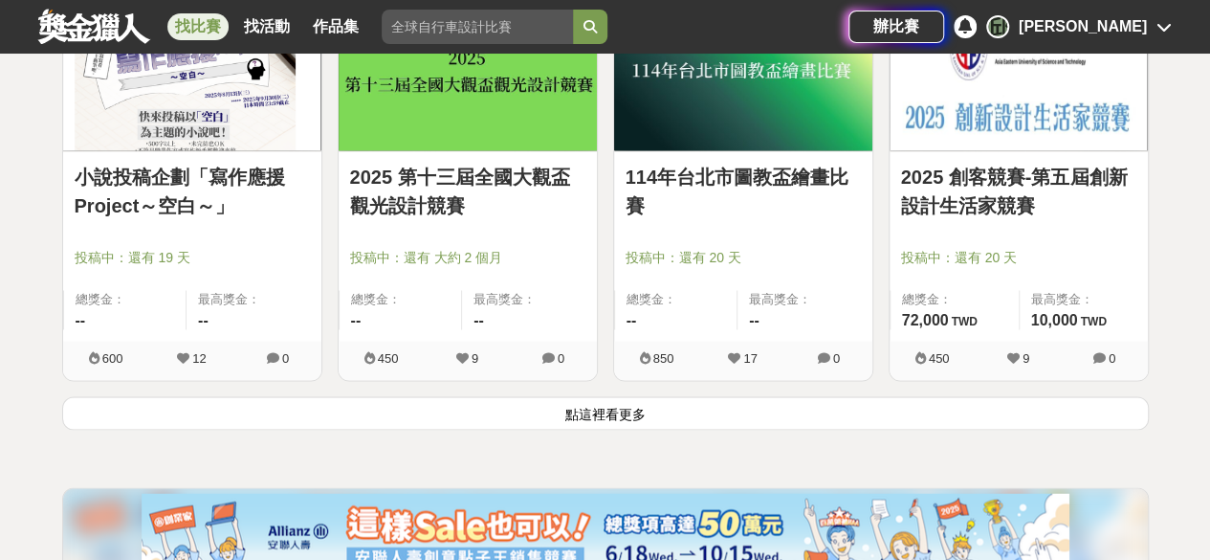
scroll to position [12399, 0]
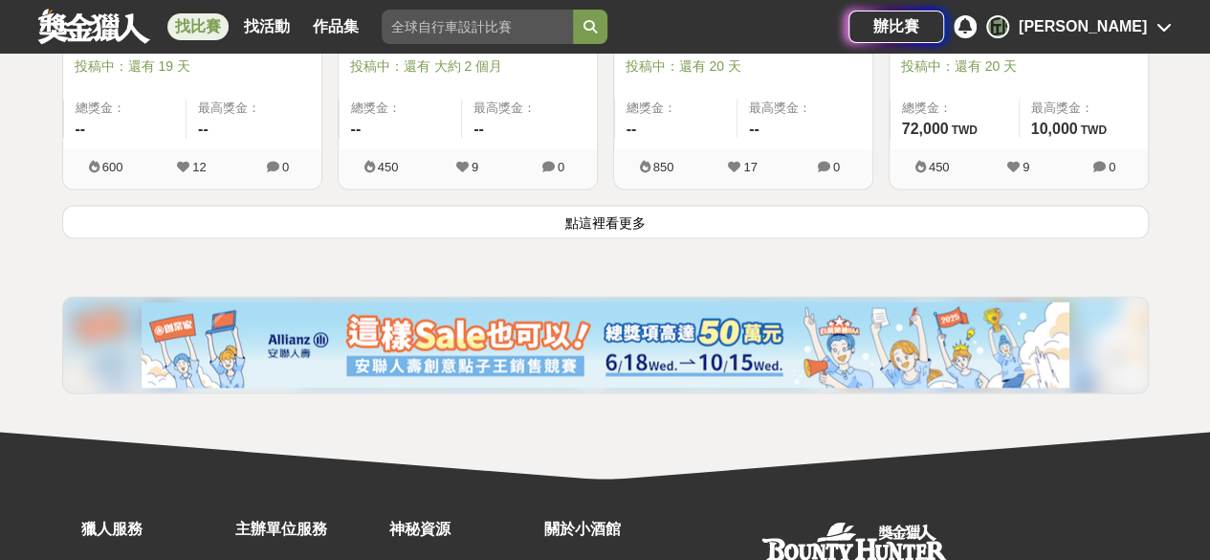
click at [599, 206] on button "點這裡看更多" at bounding box center [605, 221] width 1087 height 33
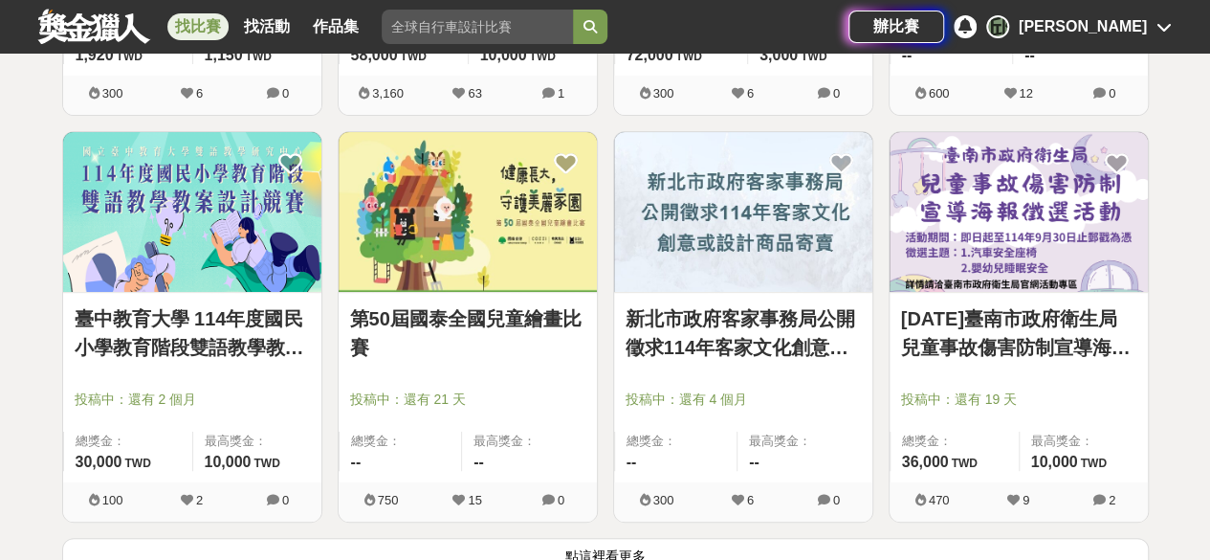
scroll to position [14791, 0]
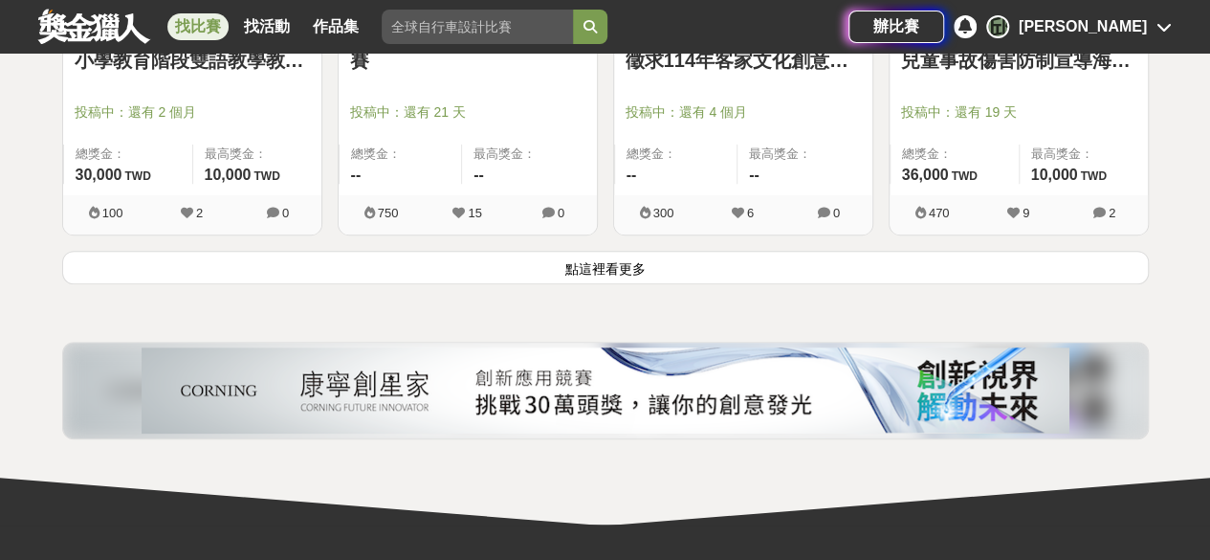
click at [608, 251] on button "點這裡看更多" at bounding box center [605, 267] width 1087 height 33
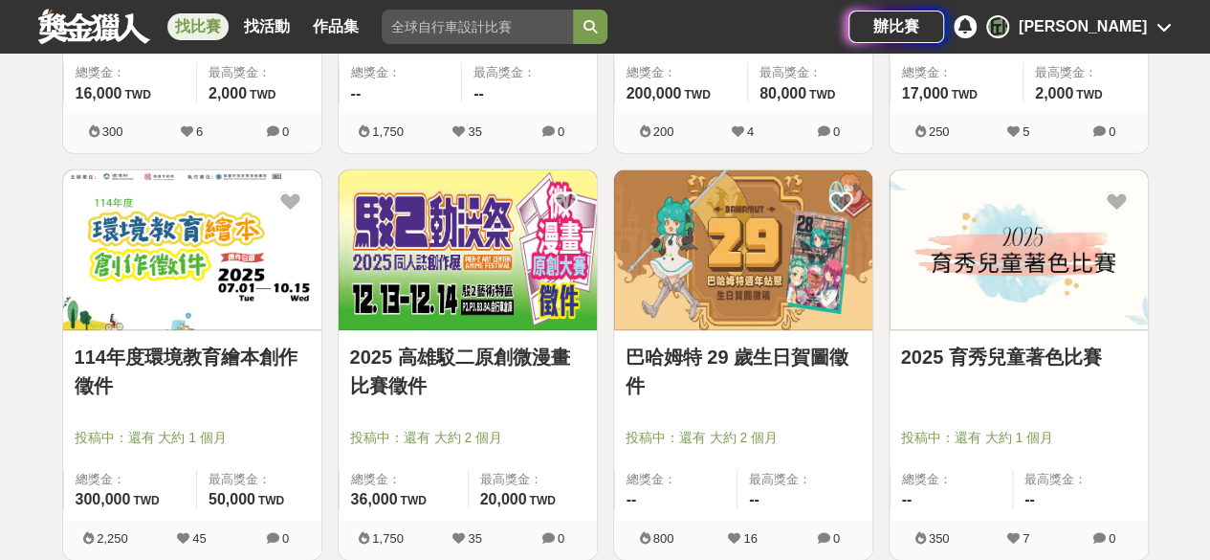
scroll to position [16991, 0]
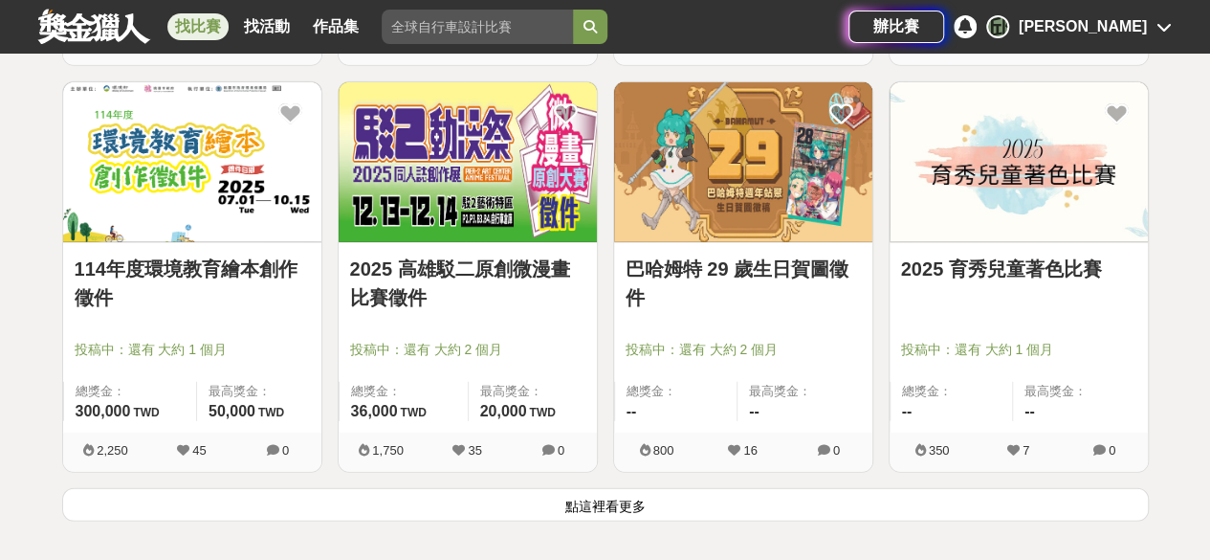
click at [572, 488] on button "點這裡看更多" at bounding box center [605, 504] width 1087 height 33
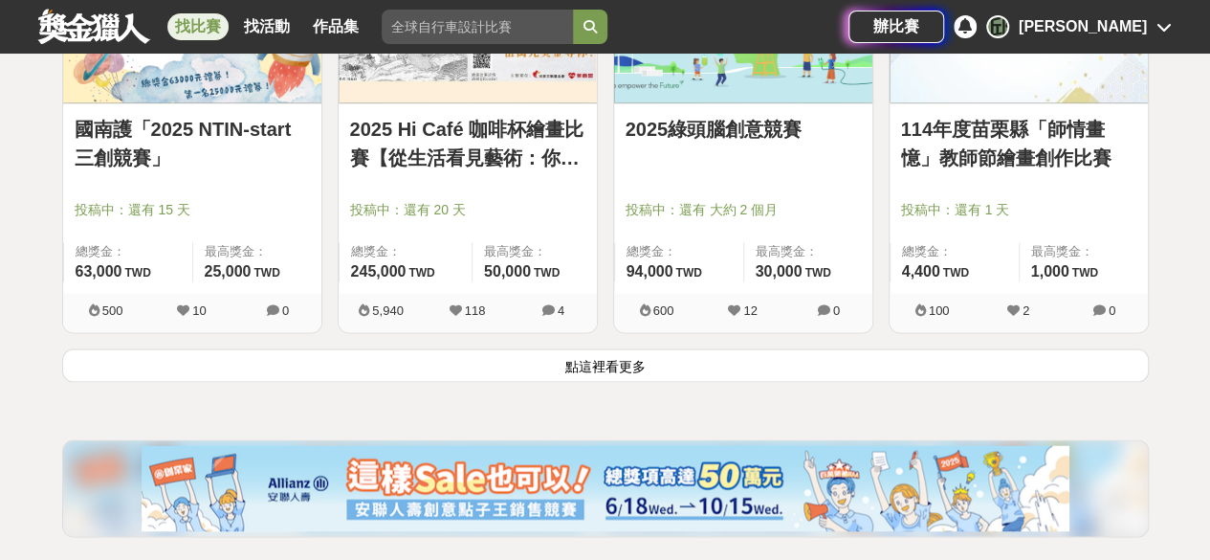
scroll to position [19573, 0]
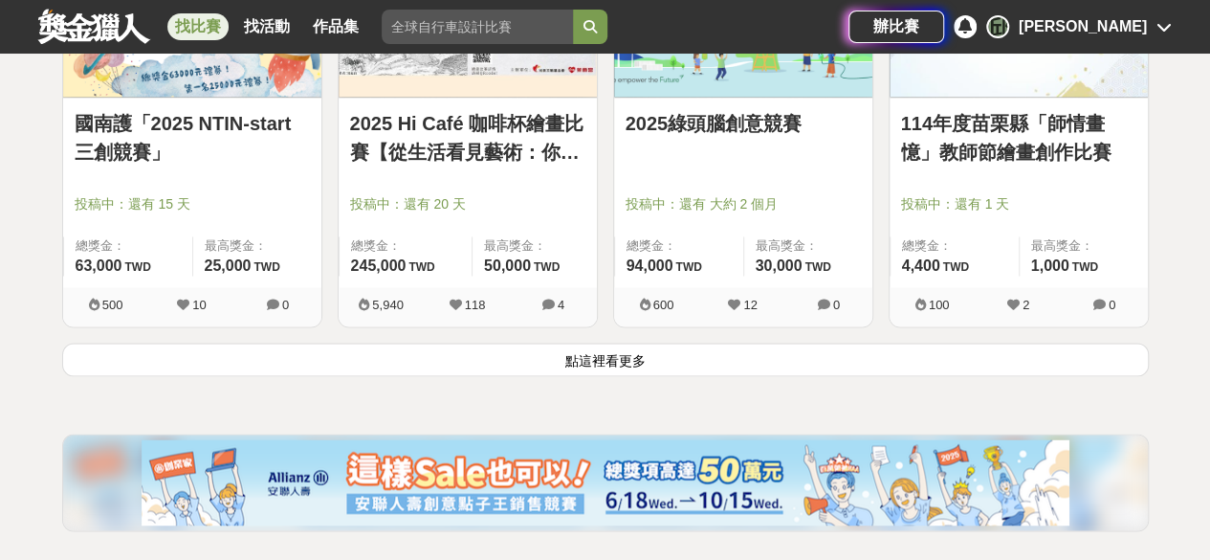
click at [584, 342] on button "點這裡看更多" at bounding box center [605, 358] width 1087 height 33
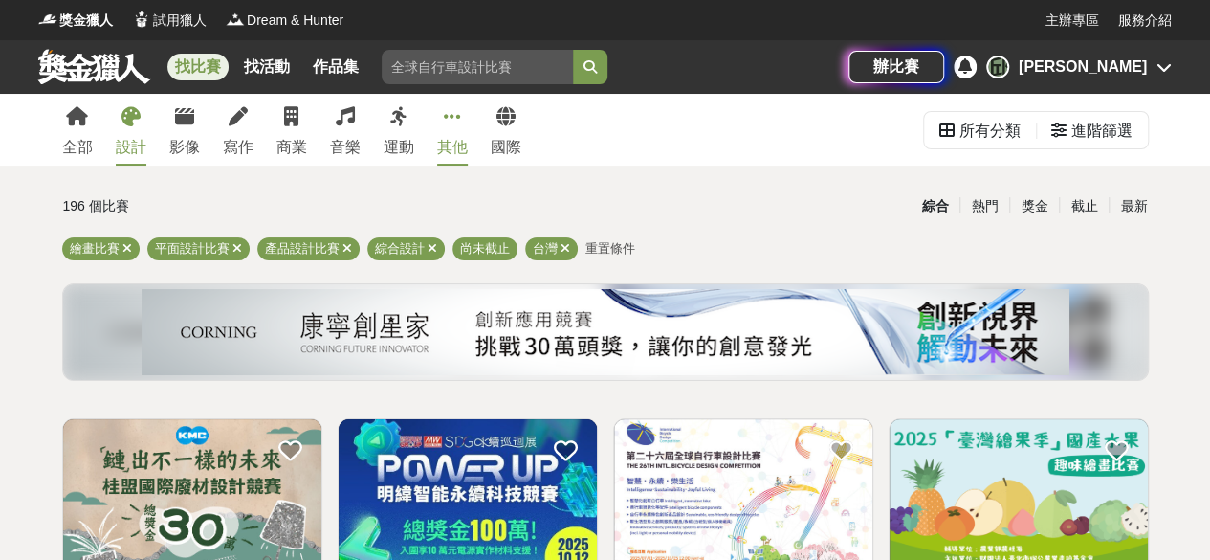
click at [444, 140] on div "其他" at bounding box center [452, 147] width 31 height 23
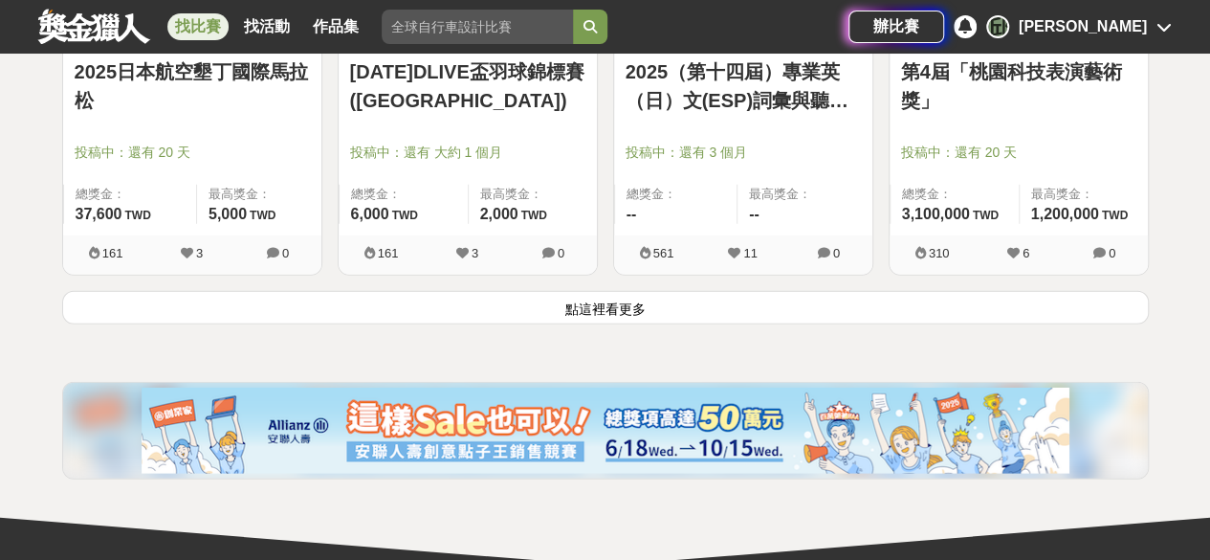
scroll to position [2678, 0]
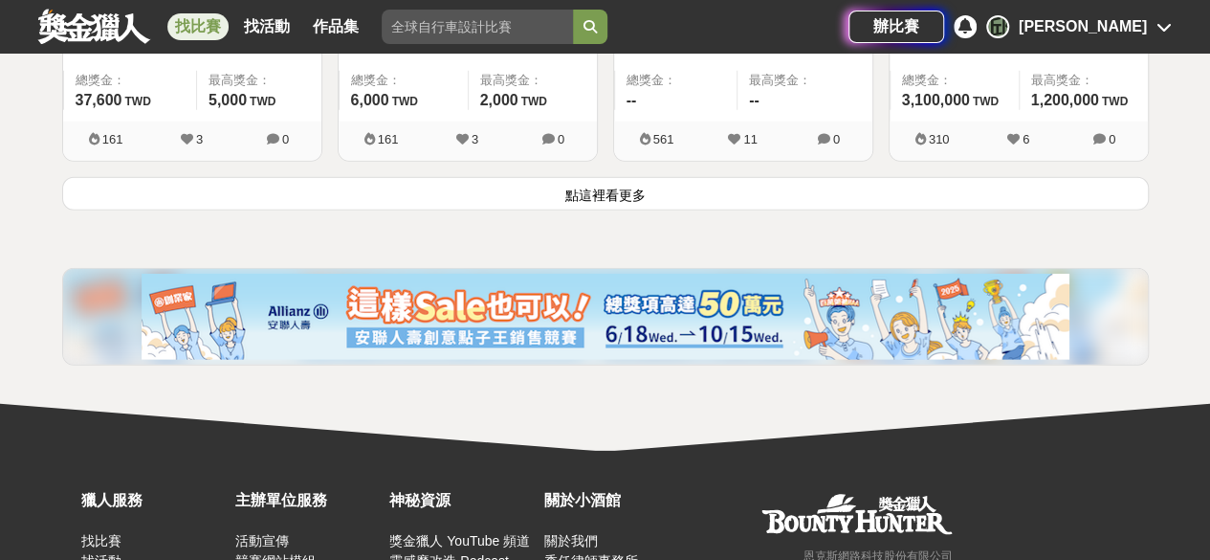
click at [532, 195] on button "點這裡看更多" at bounding box center [605, 193] width 1087 height 33
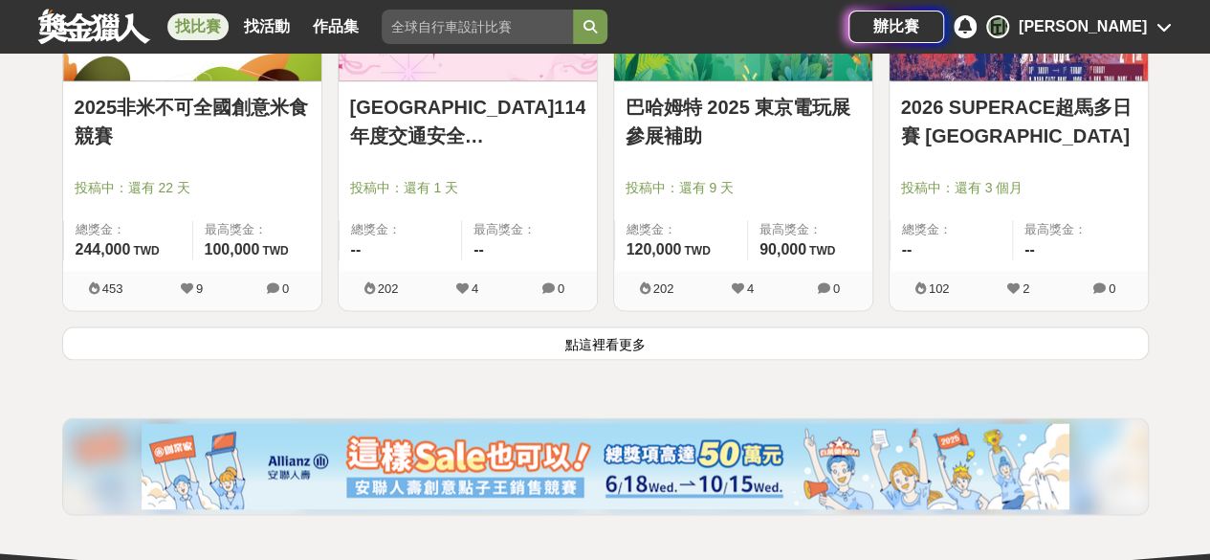
scroll to position [4974, 0]
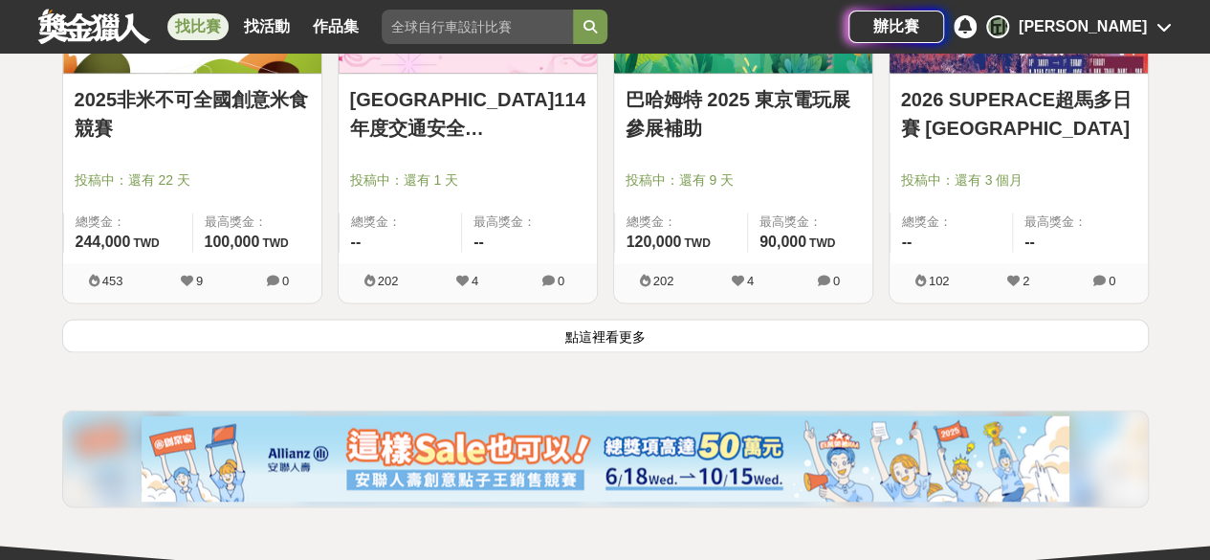
click at [552, 338] on button "點這裡看更多" at bounding box center [605, 335] width 1087 height 33
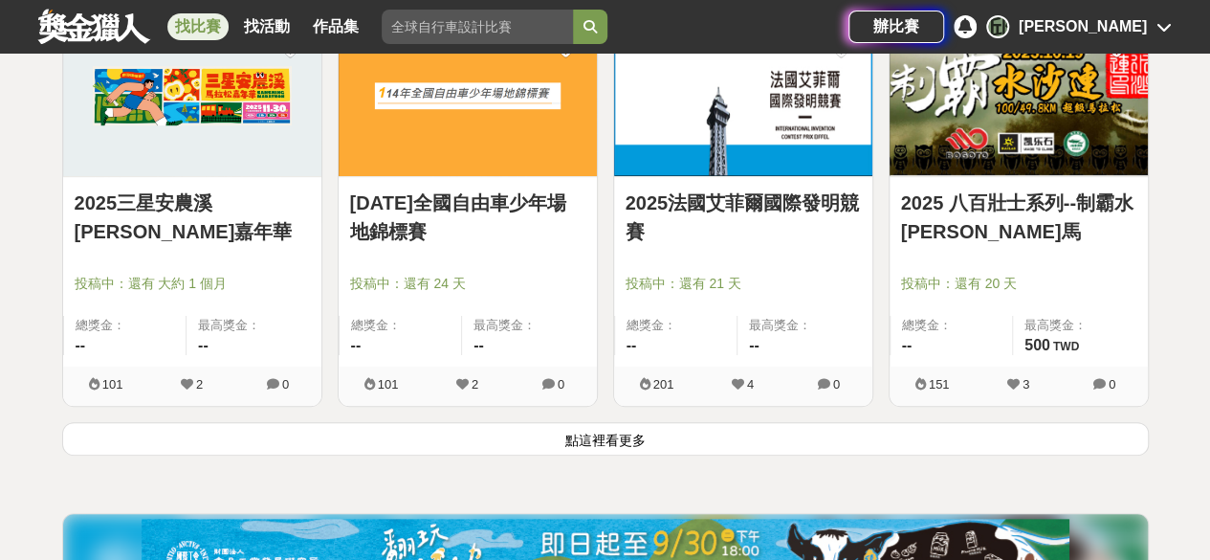
scroll to position [7366, 0]
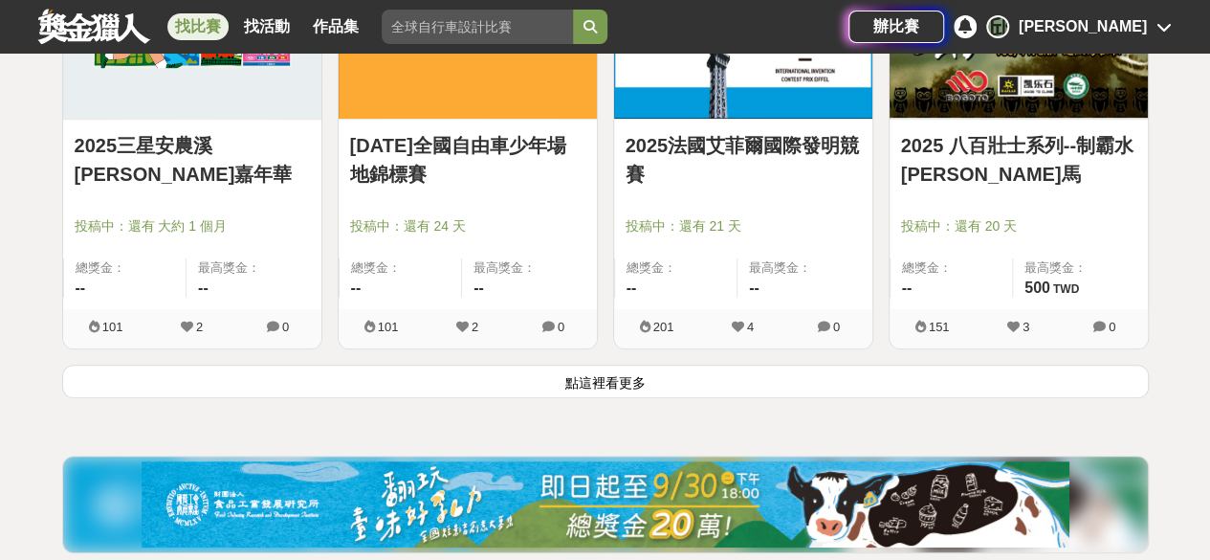
click at [540, 371] on button "點這裡看更多" at bounding box center [605, 380] width 1087 height 33
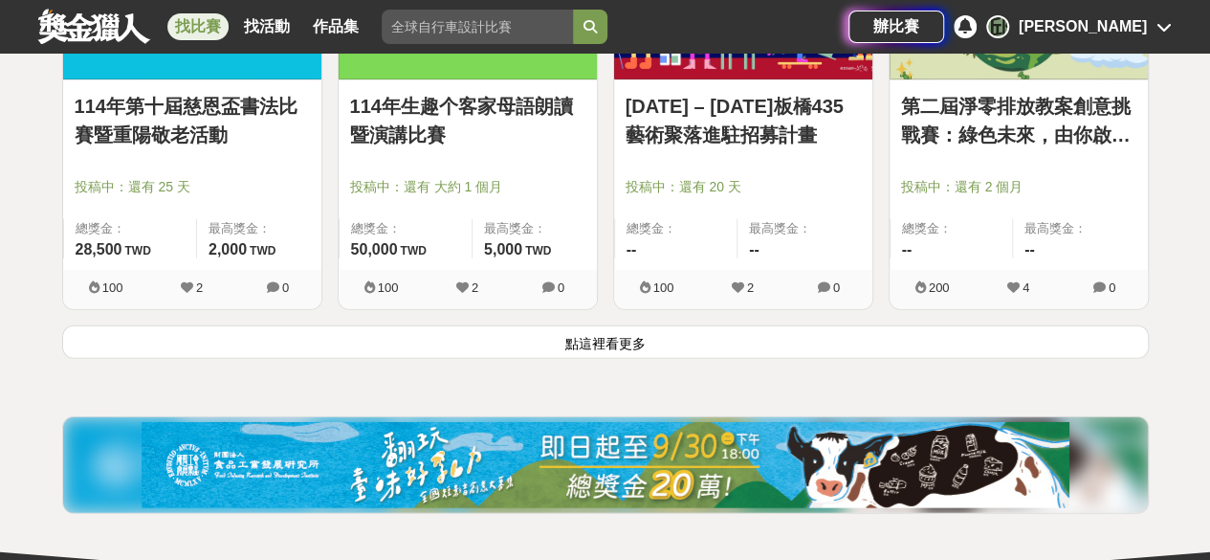
scroll to position [9661, 0]
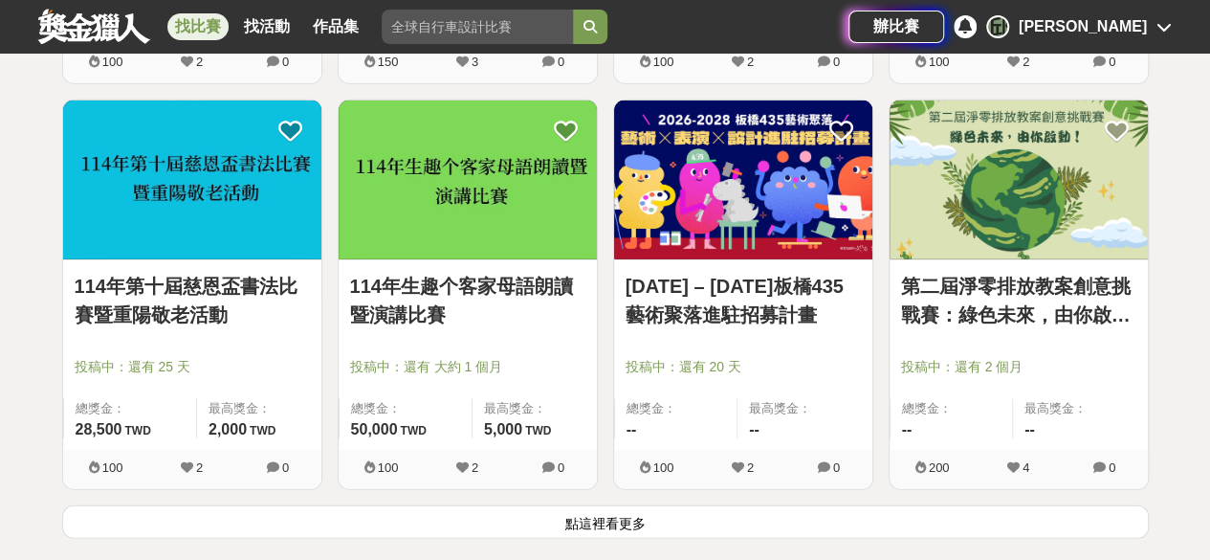
click at [791, 507] on button "點這裡看更多" at bounding box center [605, 521] width 1087 height 33
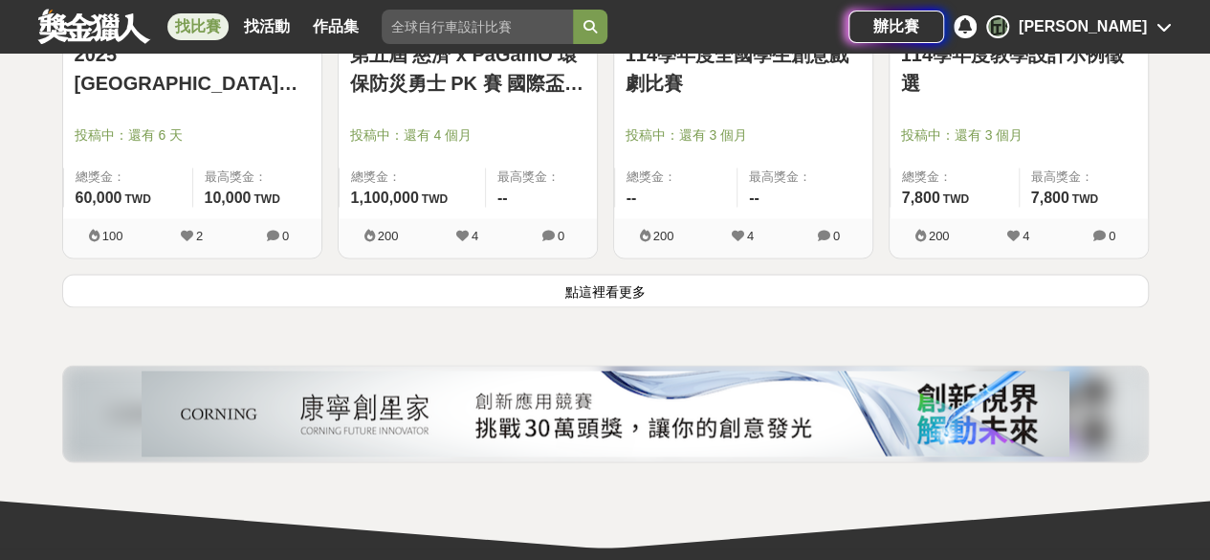
scroll to position [12435, 0]
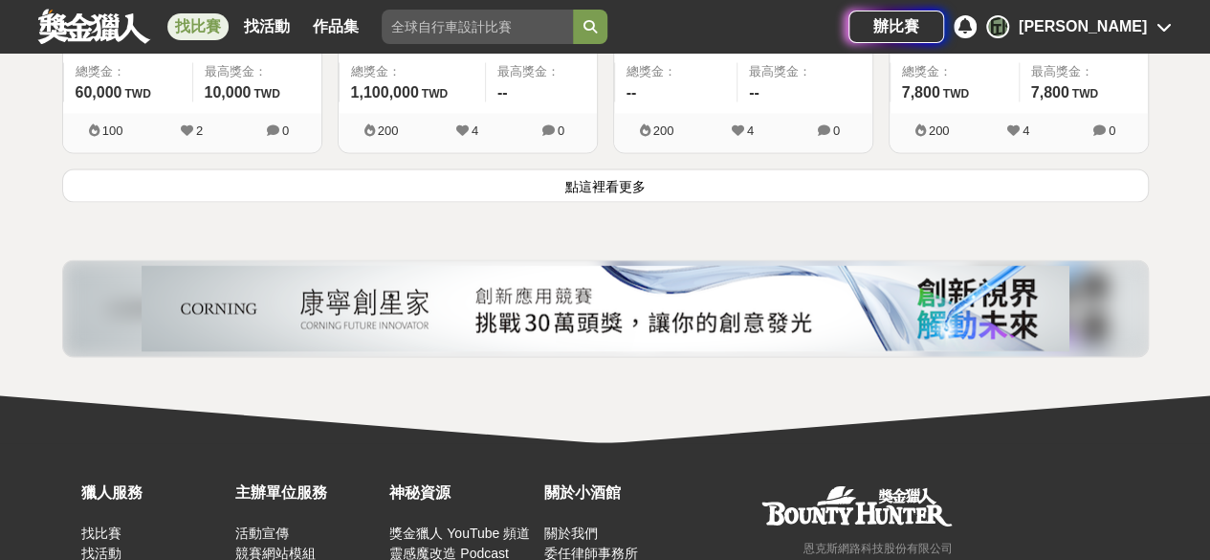
click at [601, 181] on button "點這裡看更多" at bounding box center [605, 184] width 1087 height 33
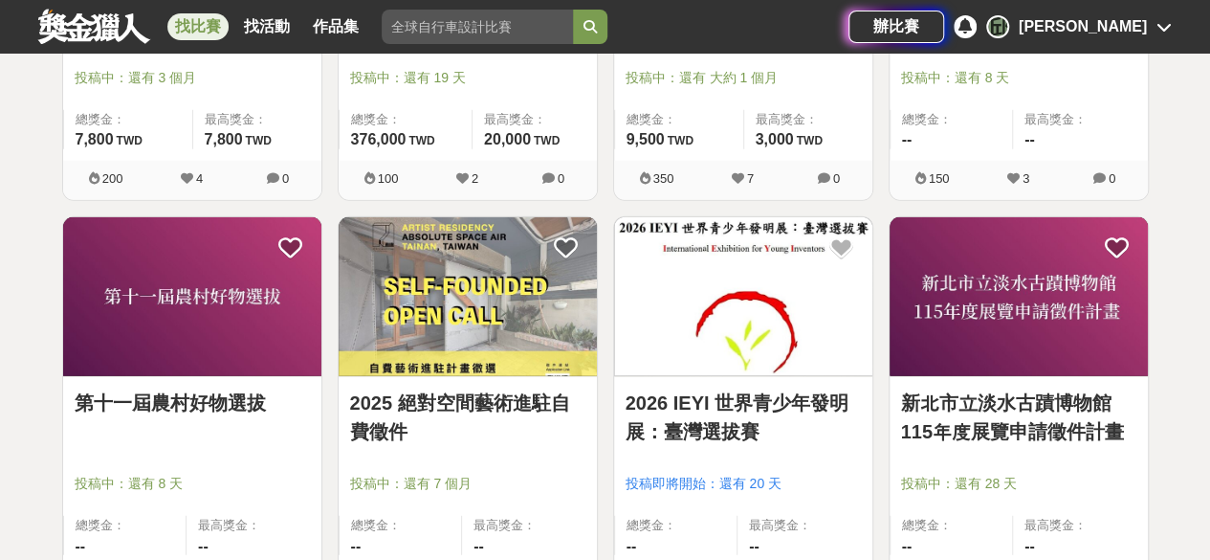
scroll to position [12914, 0]
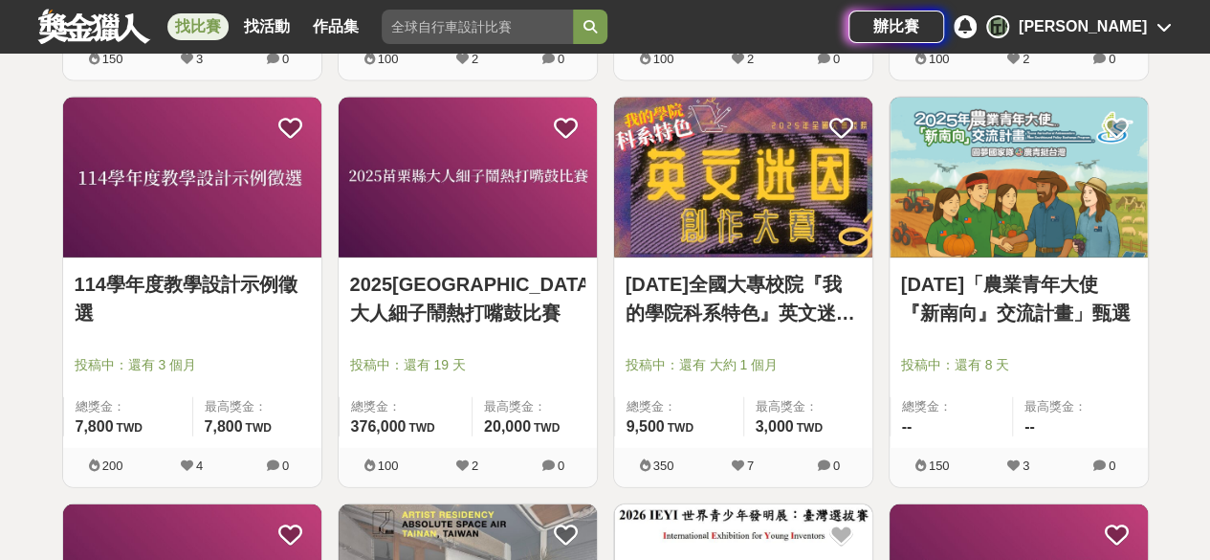
click at [1035, 301] on link "[DATE]「農業青年大使『新南向』交流計畫」甄選" at bounding box center [1018, 298] width 235 height 57
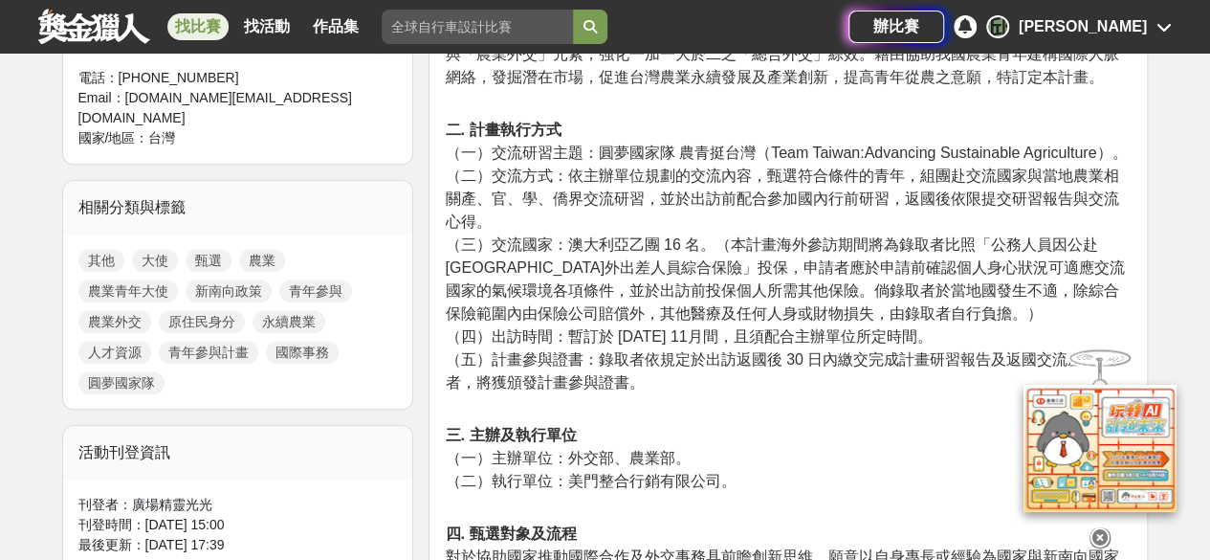
scroll to position [765, 0]
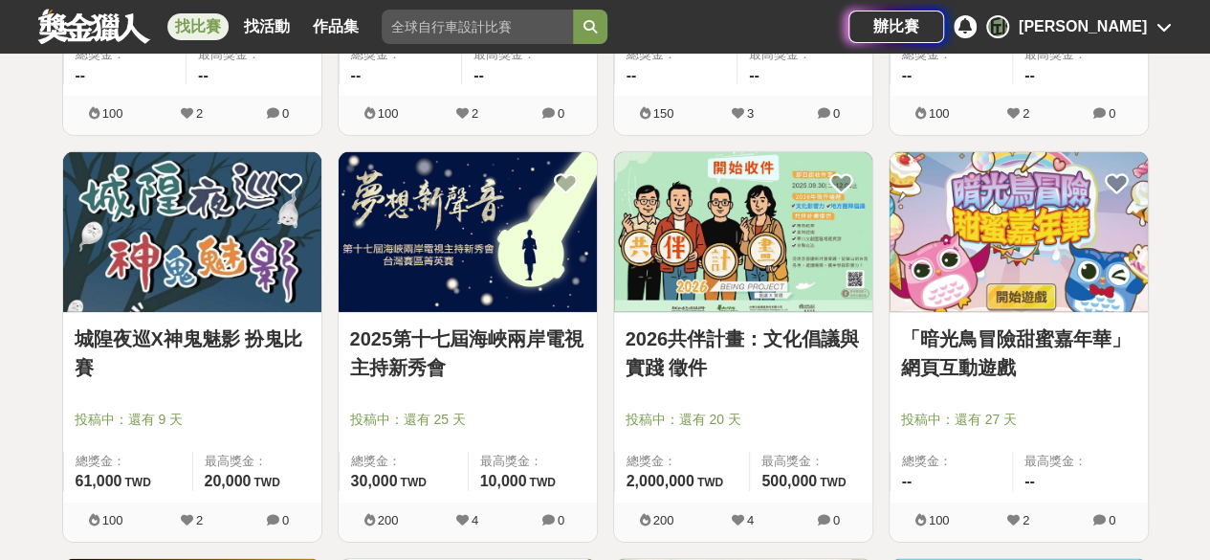
scroll to position [13679, 0]
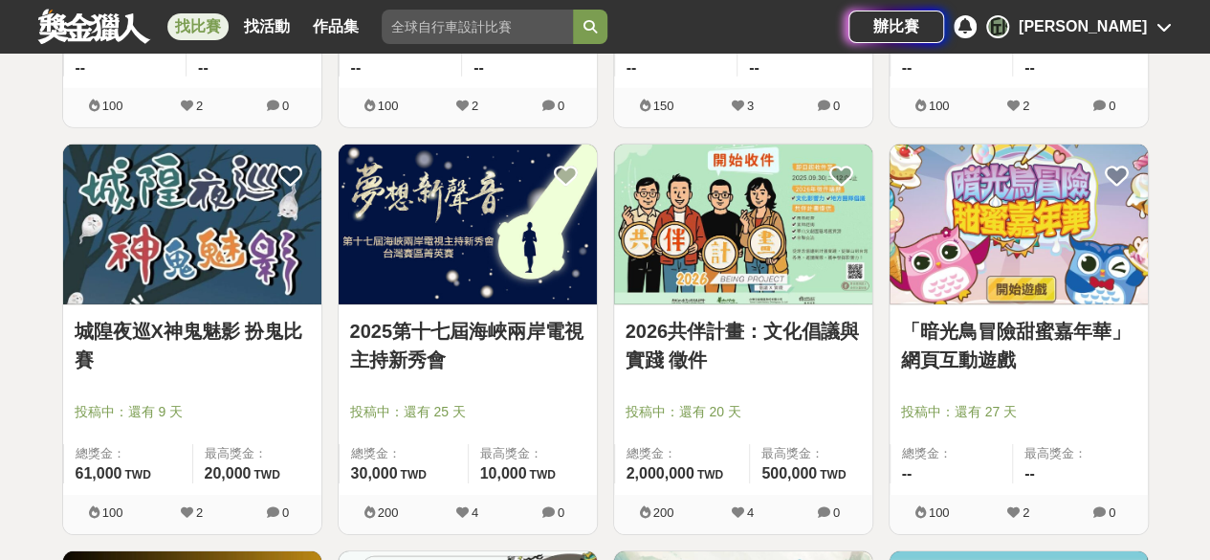
click at [761, 317] on link "2026共伴計畫：文化倡議與實踐 徵件" at bounding box center [743, 345] width 235 height 57
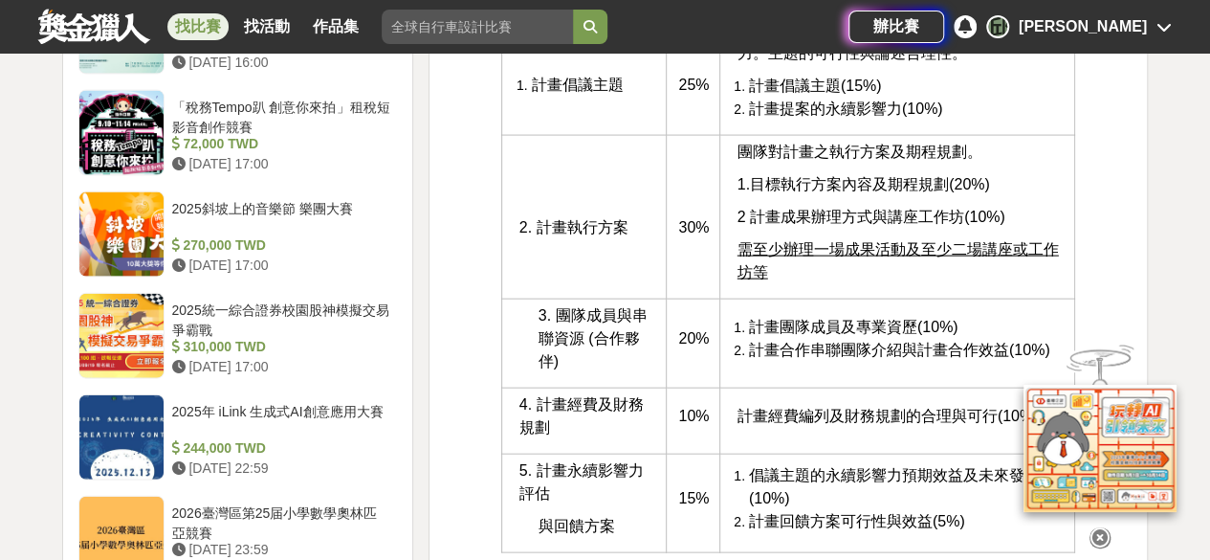
scroll to position [2104, 0]
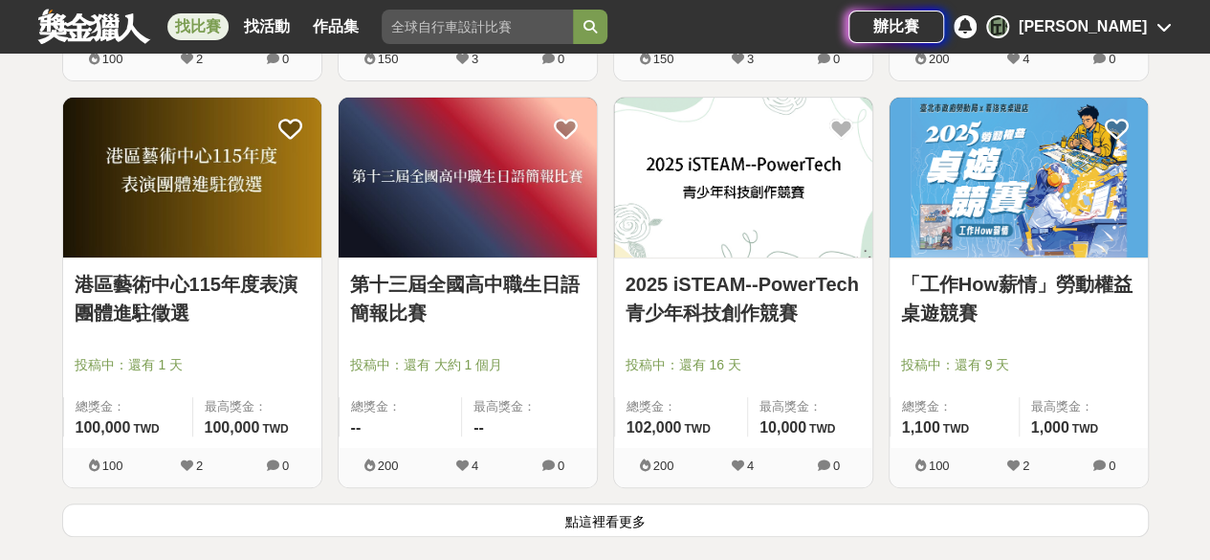
scroll to position [14540, 0]
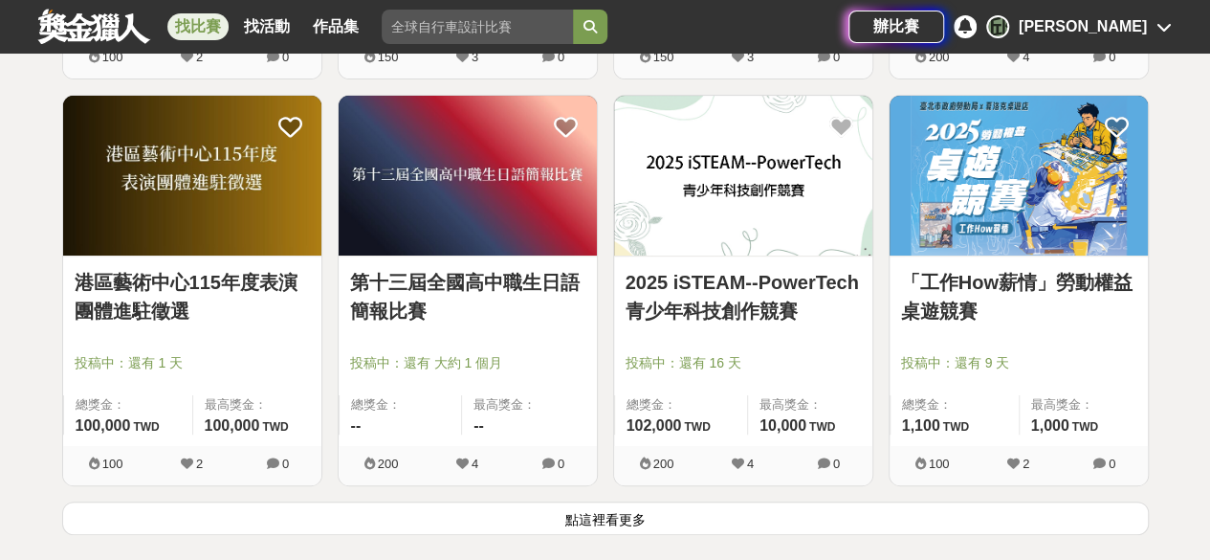
click at [804, 501] on button "點這裡看更多" at bounding box center [605, 517] width 1087 height 33
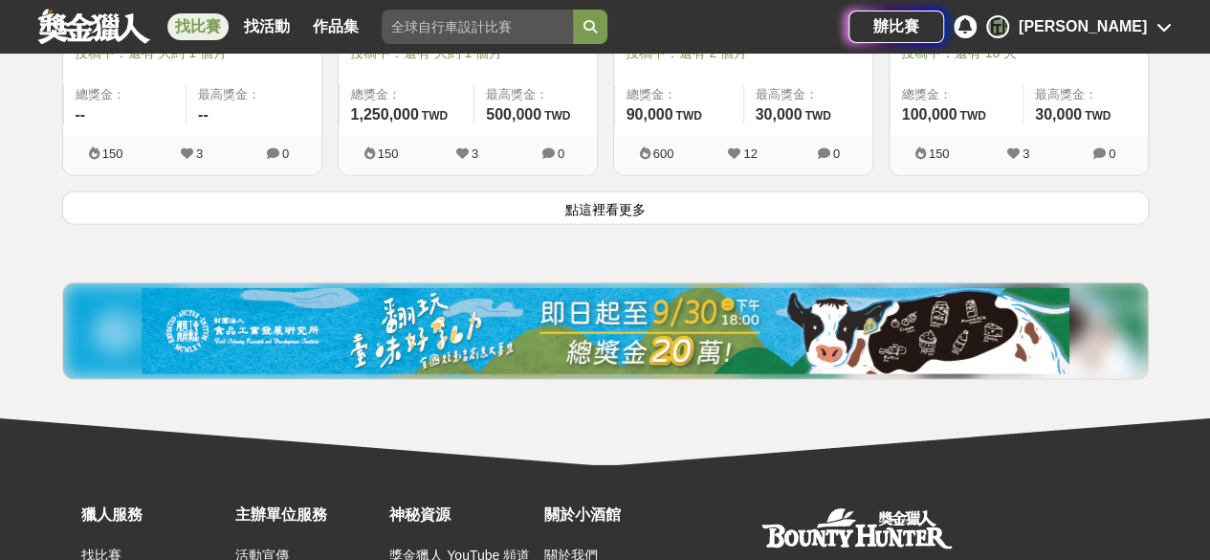
scroll to position [17218, 0]
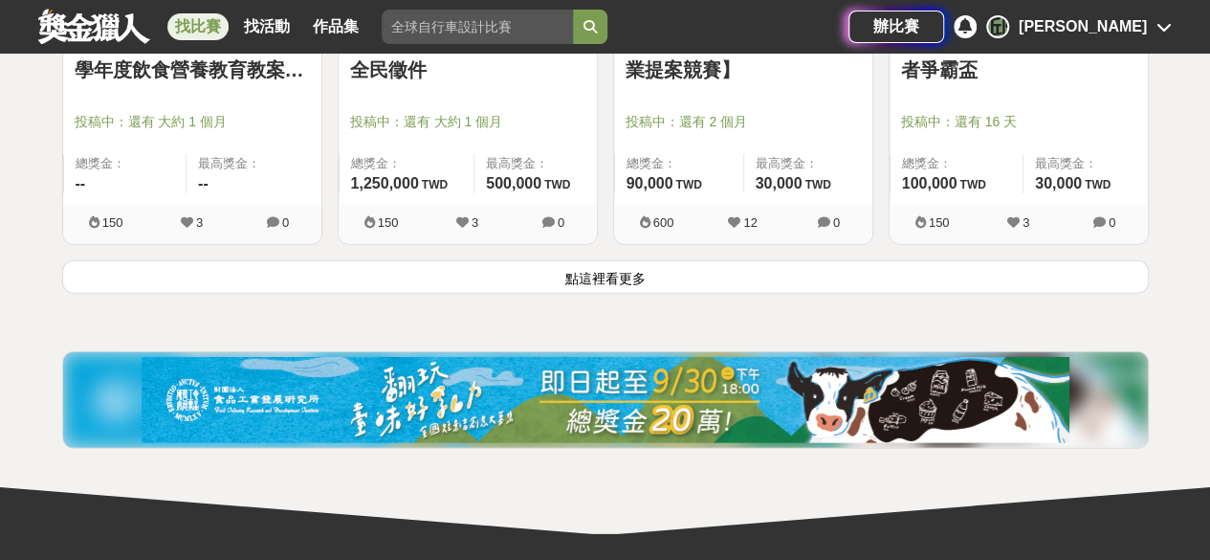
click at [752, 262] on button "點這裡看更多" at bounding box center [605, 276] width 1087 height 33
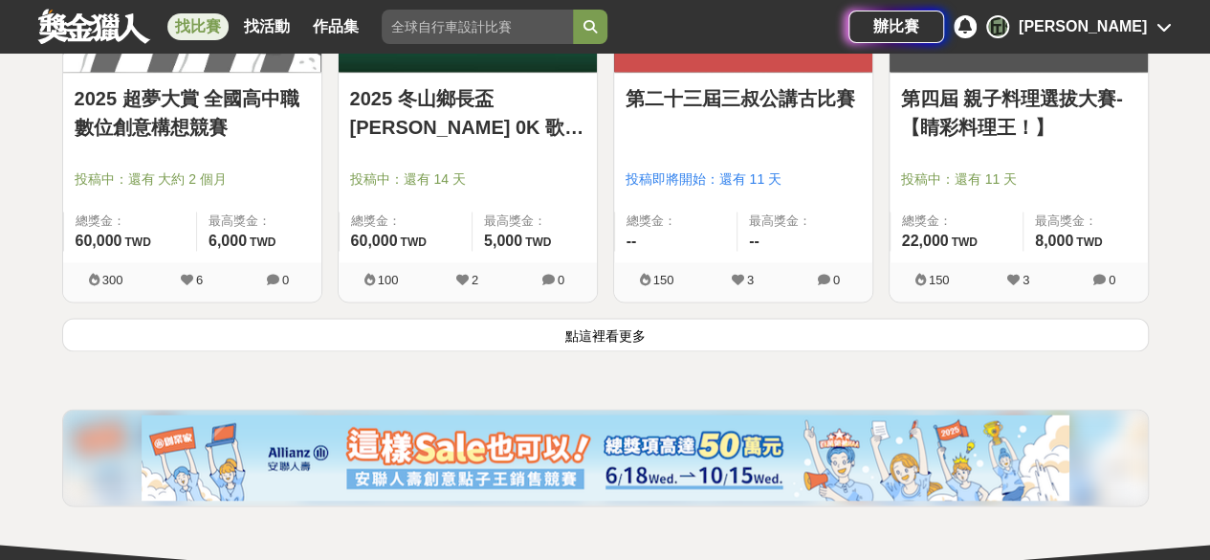
scroll to position [19610, 0]
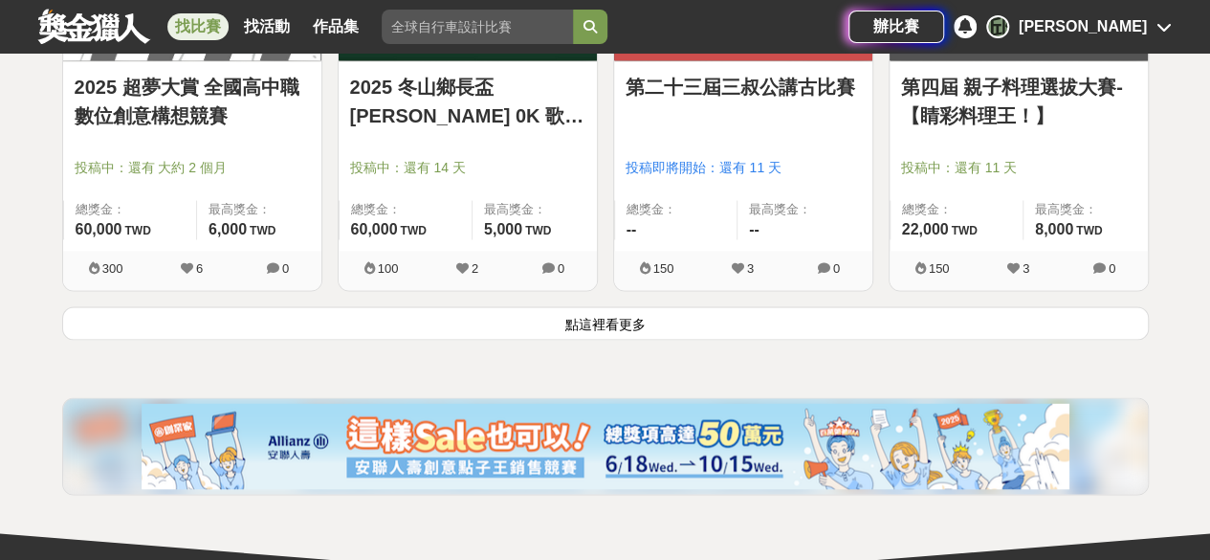
click at [747, 306] on button "點這裡看更多" at bounding box center [605, 322] width 1087 height 33
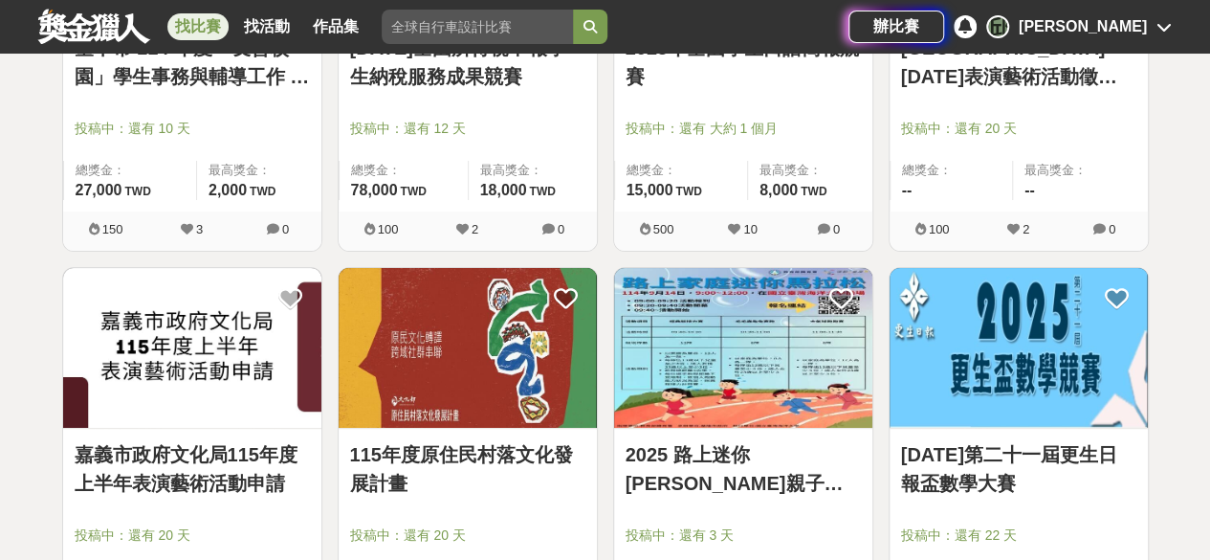
scroll to position [21714, 0]
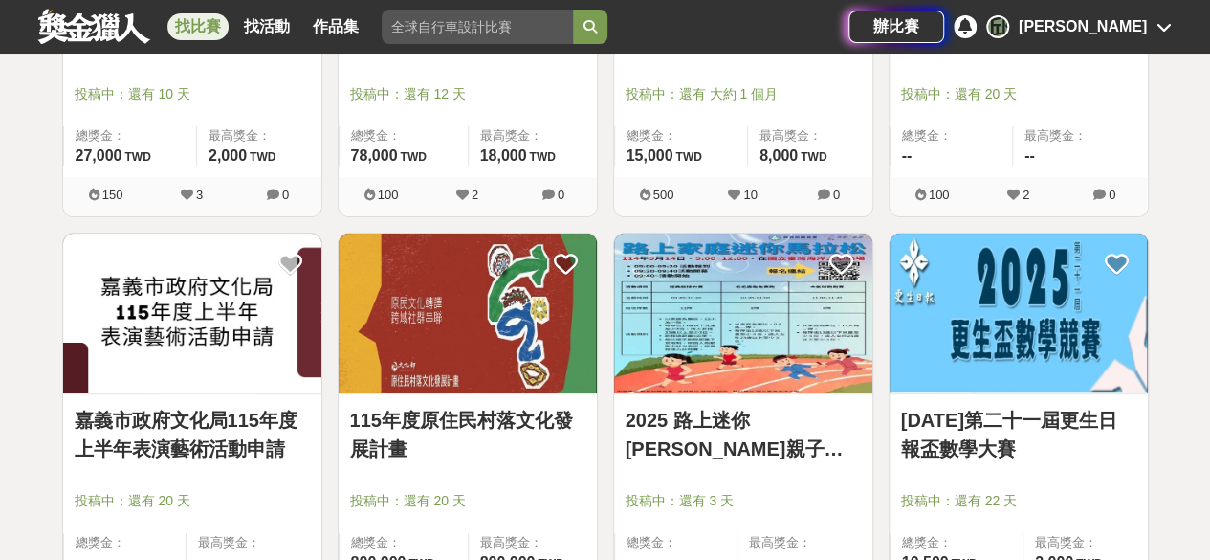
click at [541, 406] on link "115年度原住民村落文化發展計畫" at bounding box center [467, 434] width 235 height 57
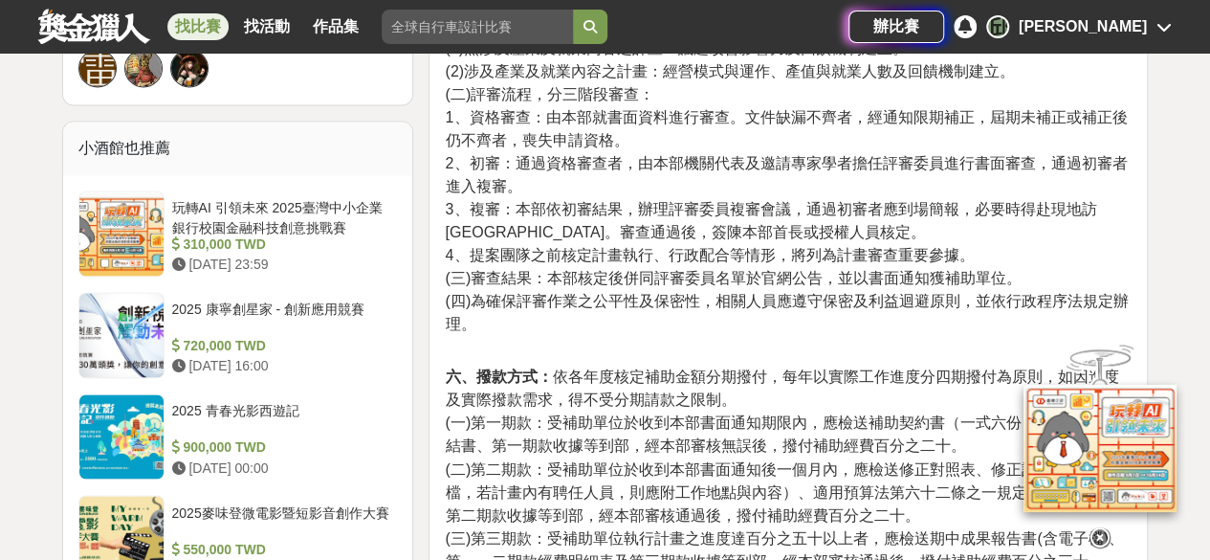
scroll to position [1531, 0]
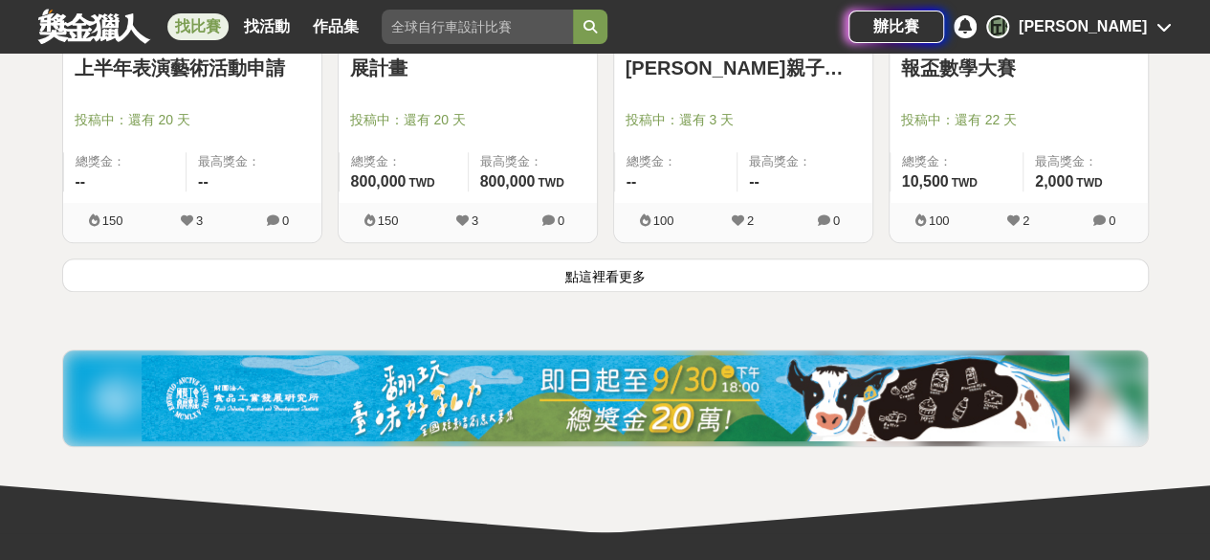
scroll to position [22097, 0]
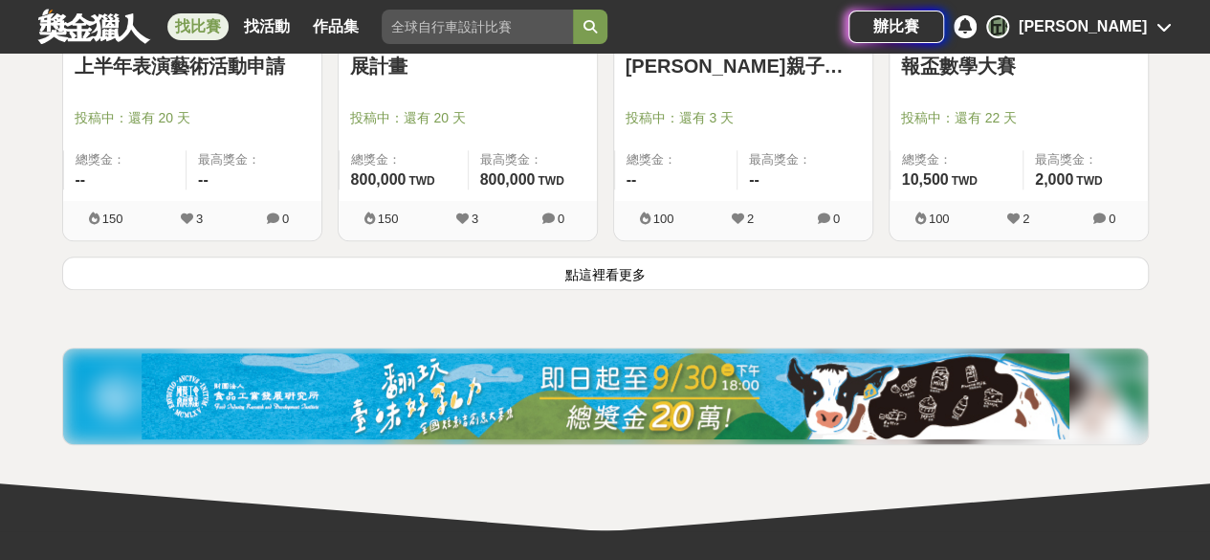
click at [522, 256] on button "點這裡看更多" at bounding box center [605, 272] width 1087 height 33
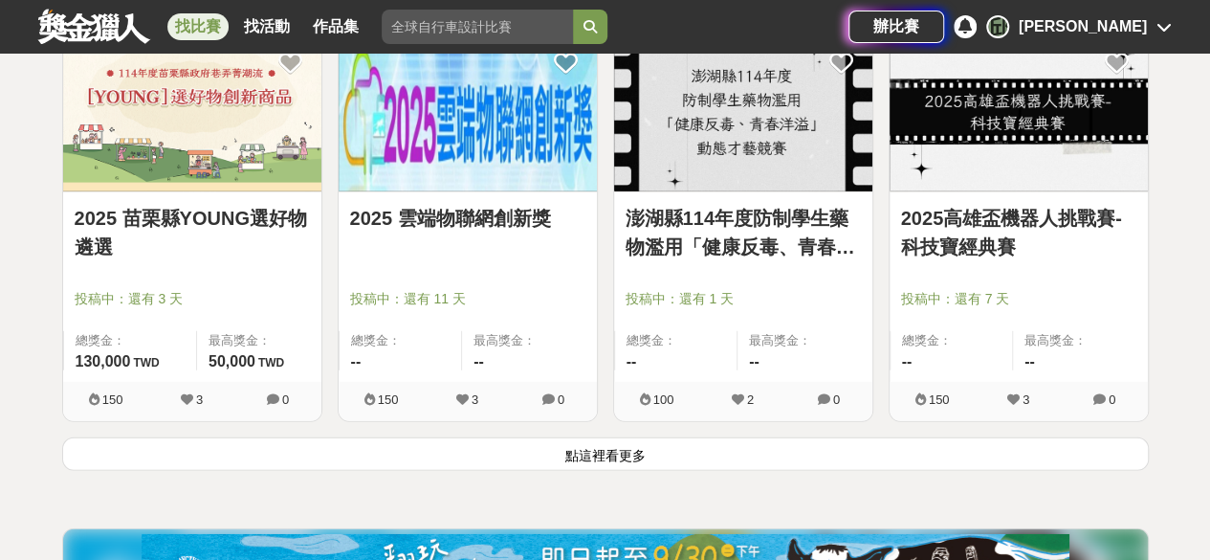
scroll to position [24393, 0]
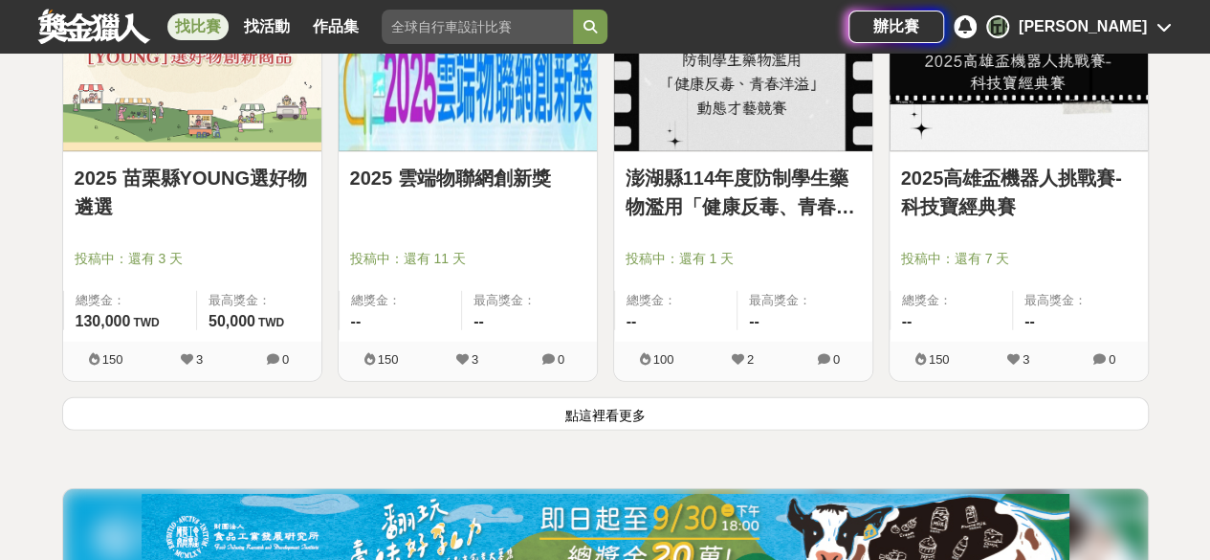
click at [532, 397] on button "點這裡看更多" at bounding box center [605, 413] width 1087 height 33
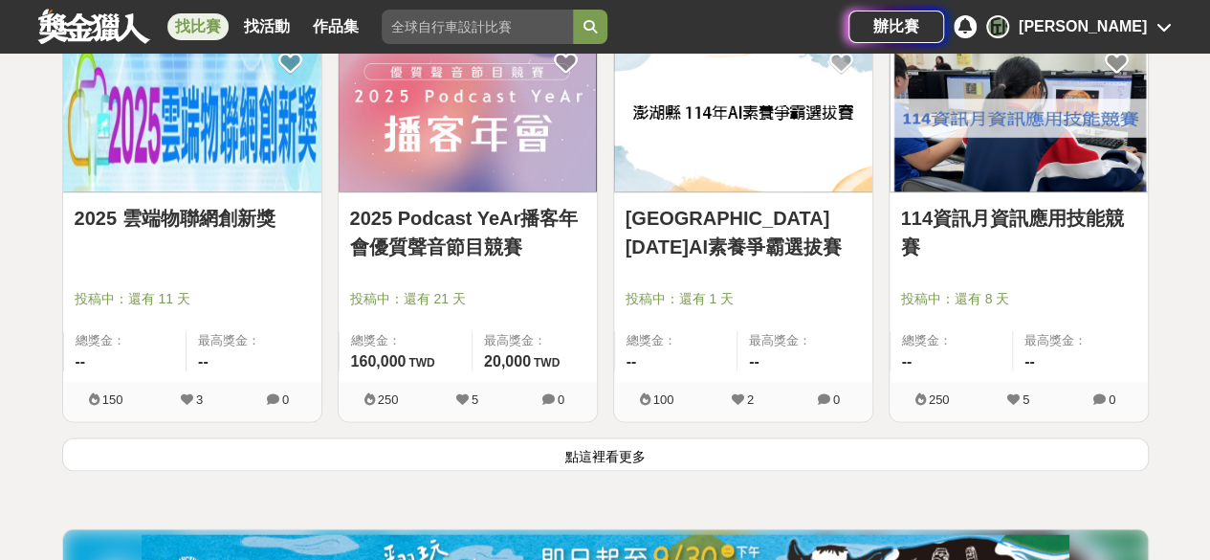
scroll to position [26784, 0]
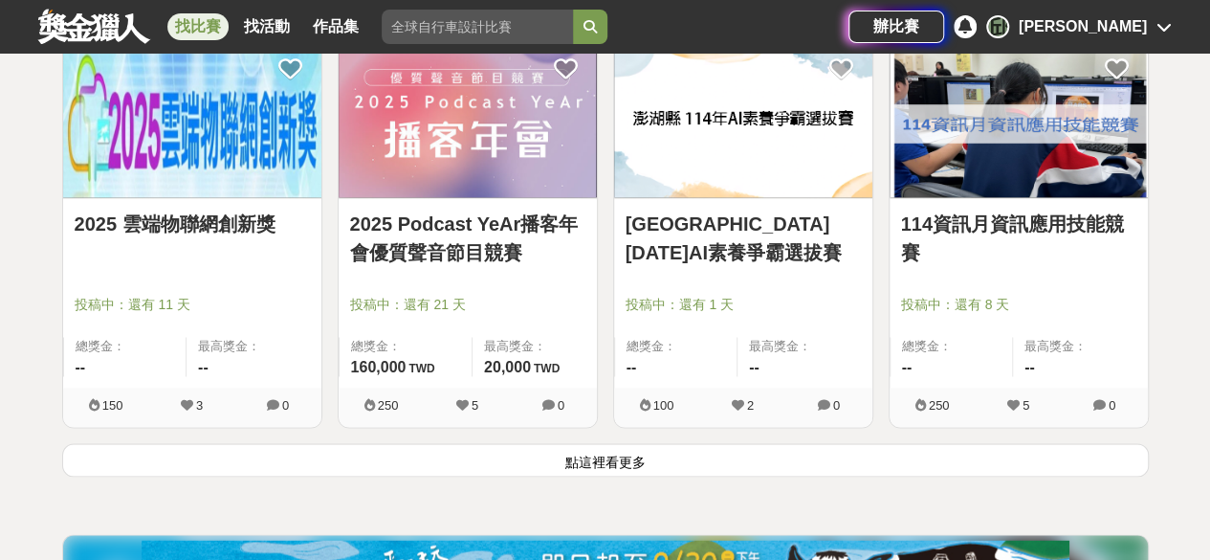
click at [555, 443] on button "點這裡看更多" at bounding box center [605, 459] width 1087 height 33
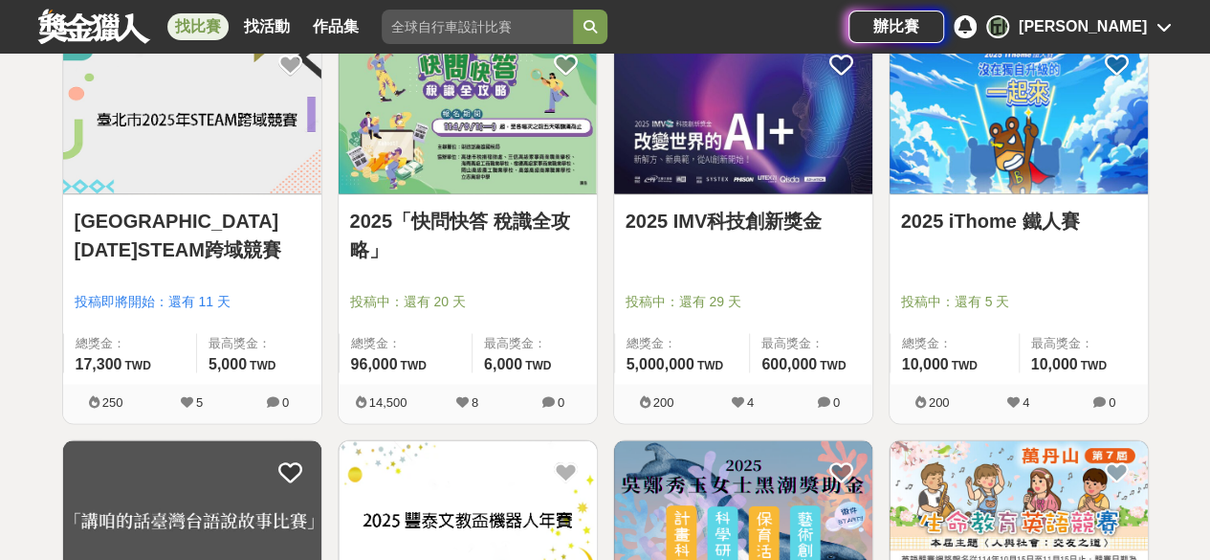
scroll to position [18902, 0]
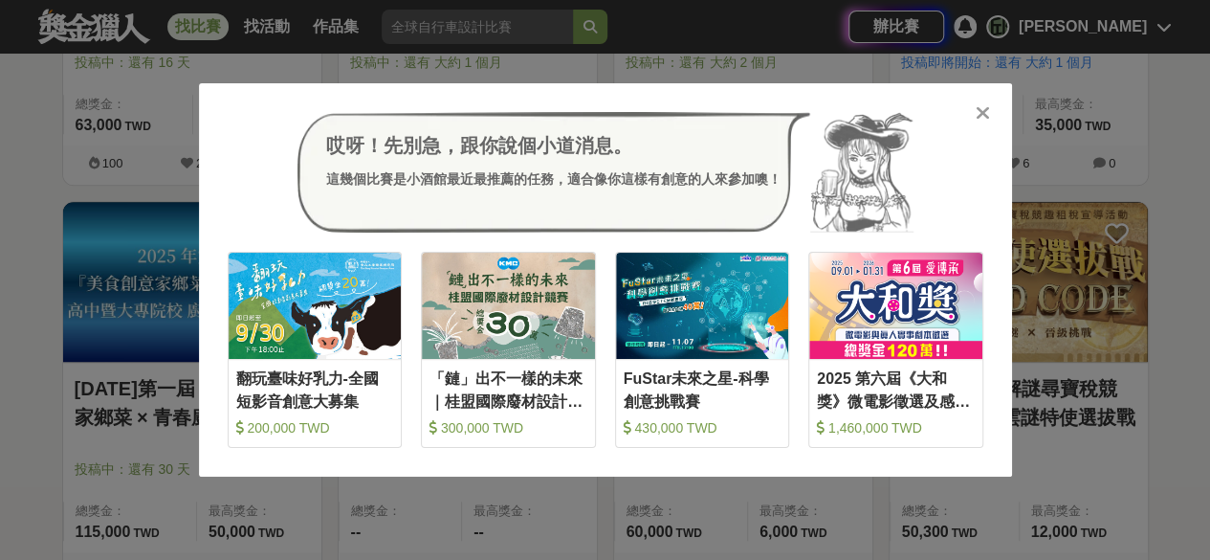
click at [985, 115] on icon at bounding box center [983, 112] width 14 height 19
